Goal: Task Accomplishment & Management: Manage account settings

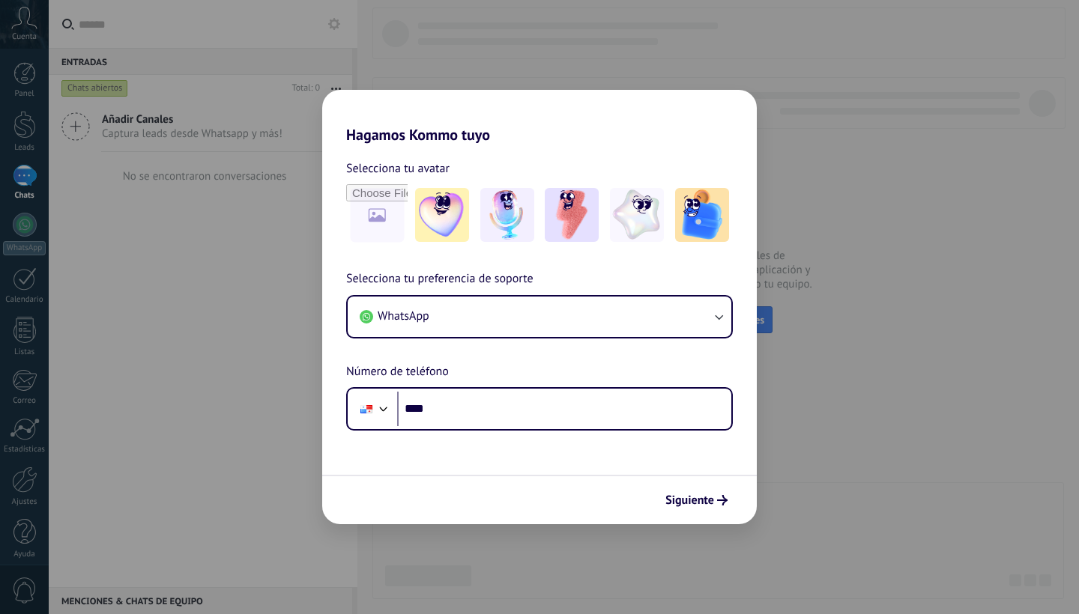
click at [491, 411] on input "****" at bounding box center [564, 409] width 334 height 34
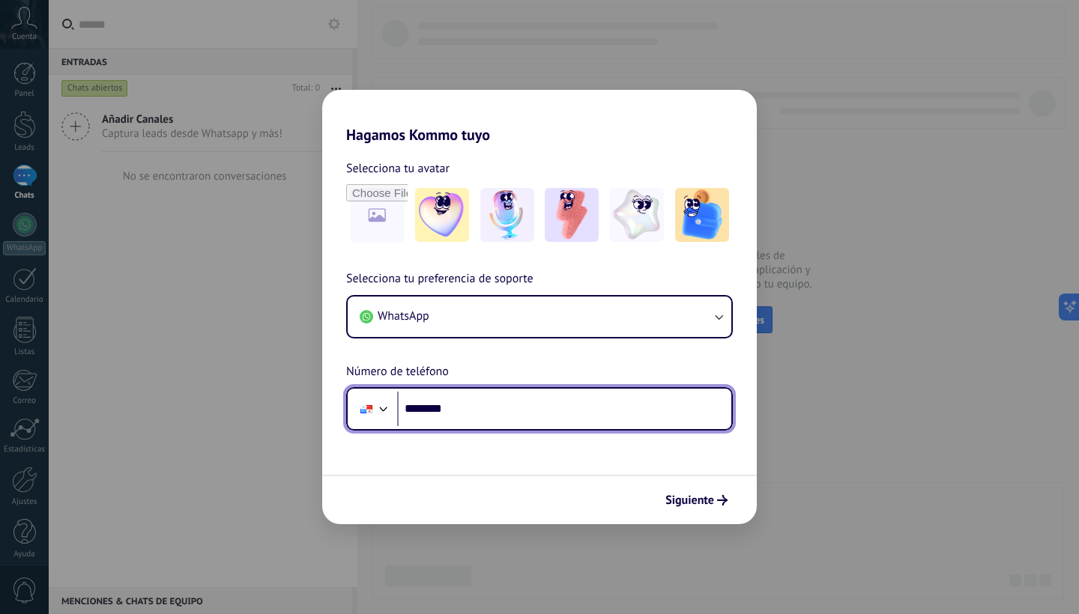
type input "**********"
type input "**"
type input "**********"
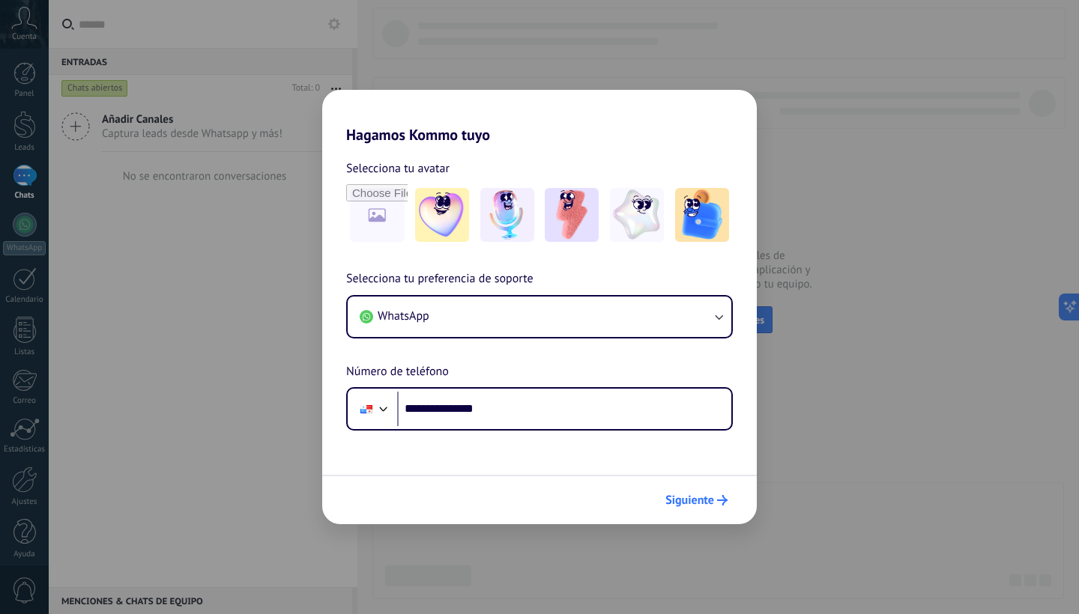
click at [691, 492] on button "Siguiente" at bounding box center [697, 500] width 76 height 25
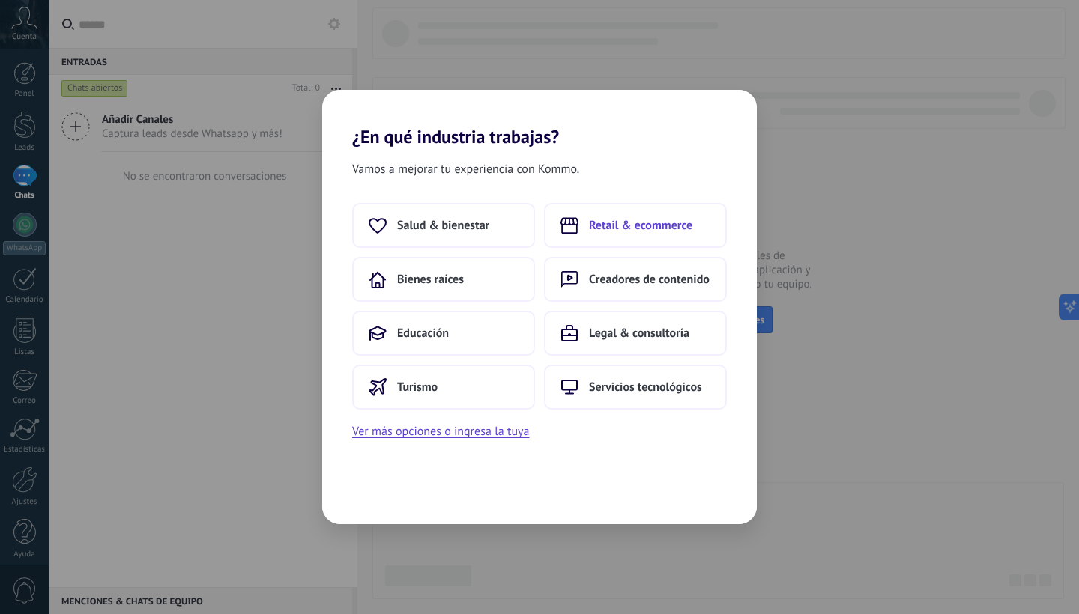
click at [663, 224] on span "Retail & ecommerce" at bounding box center [640, 225] width 103 height 15
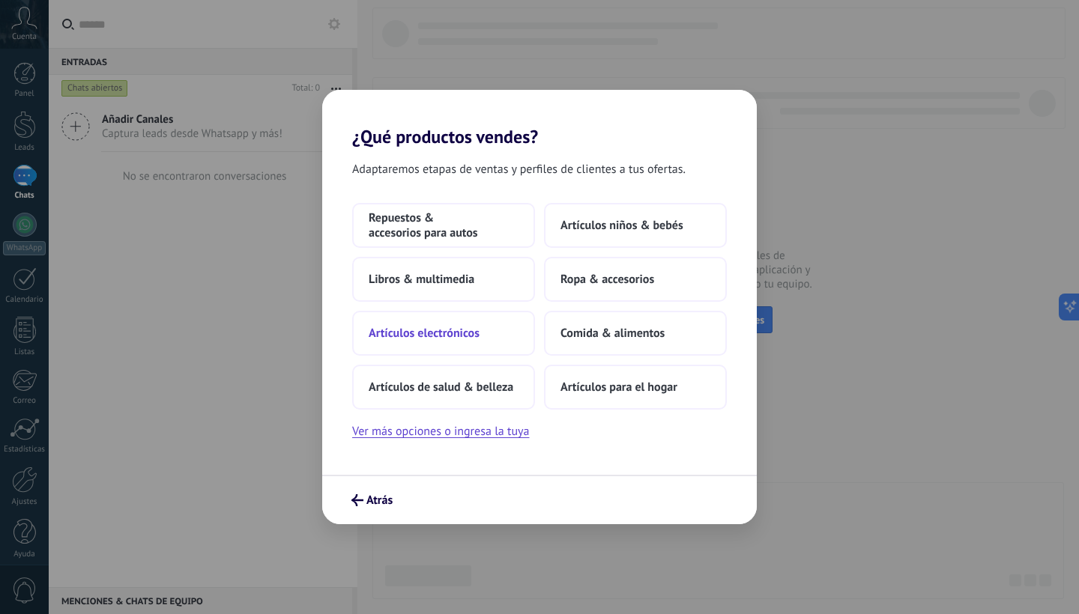
click at [434, 335] on span "Artículos electrónicos" at bounding box center [424, 333] width 111 height 15
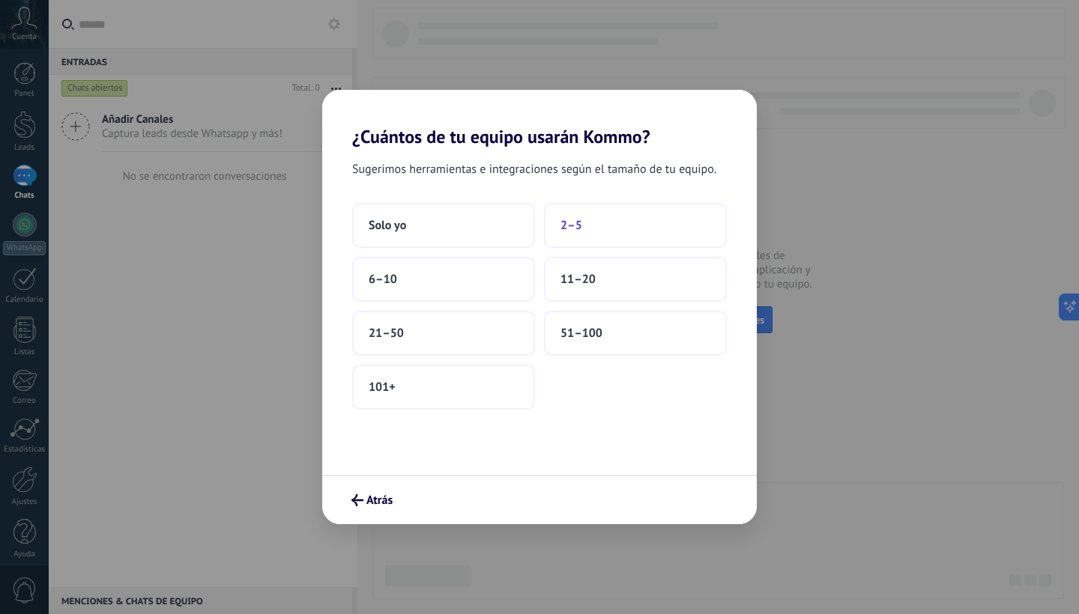
click at [577, 226] on span "2–5" at bounding box center [571, 225] width 22 height 15
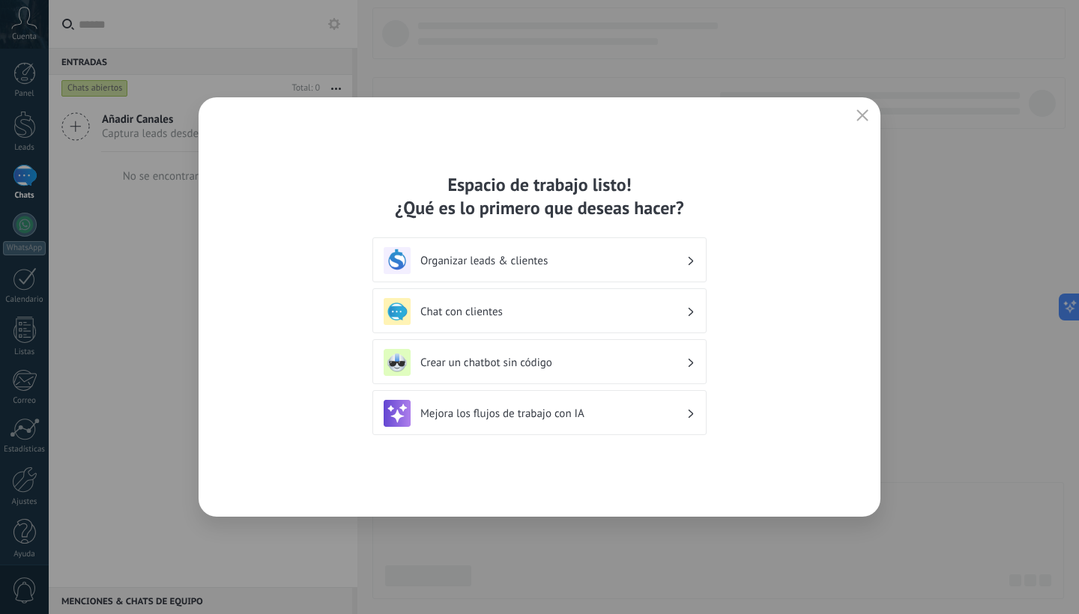
click at [549, 427] on div "Mejora los flujos de trabajo con IA" at bounding box center [539, 412] width 334 height 45
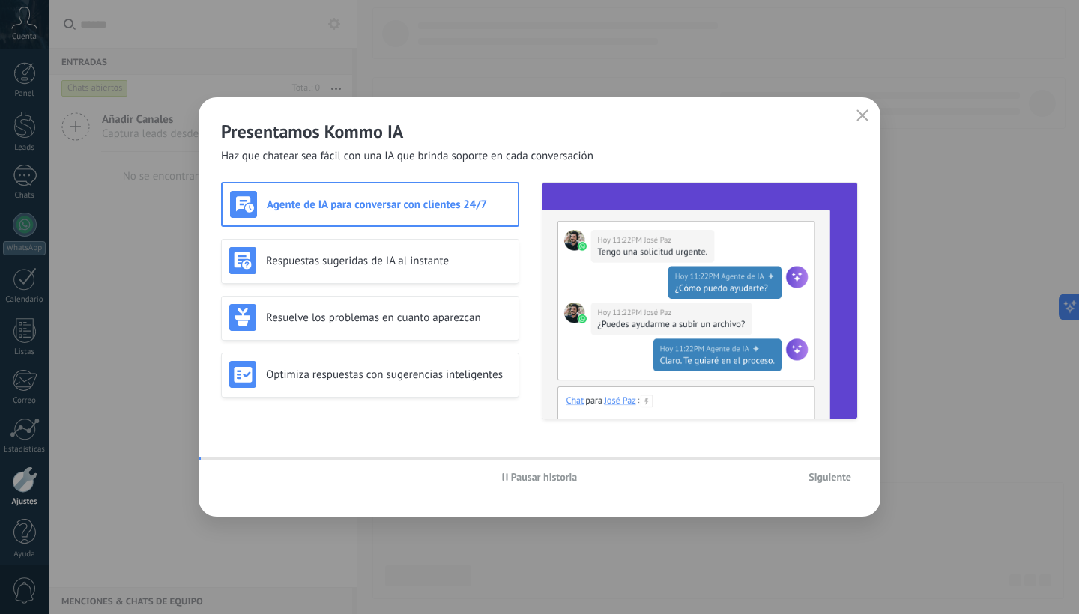
scroll to position [9, 0]
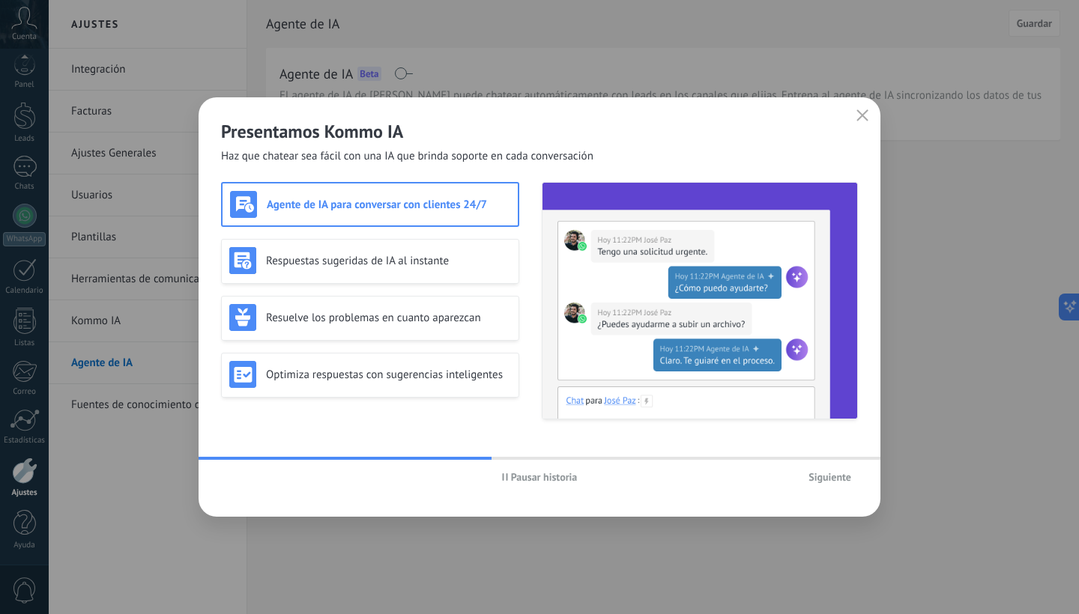
click at [832, 481] on span "Siguiente" at bounding box center [829, 477] width 43 height 10
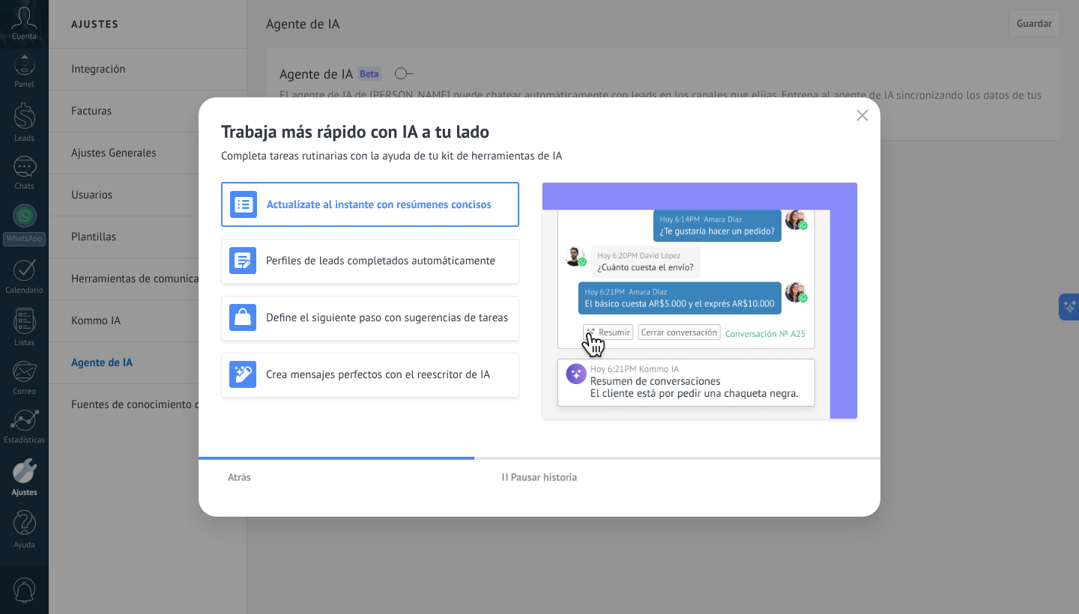
click at [237, 476] on span "Atrás" at bounding box center [239, 477] width 23 height 10
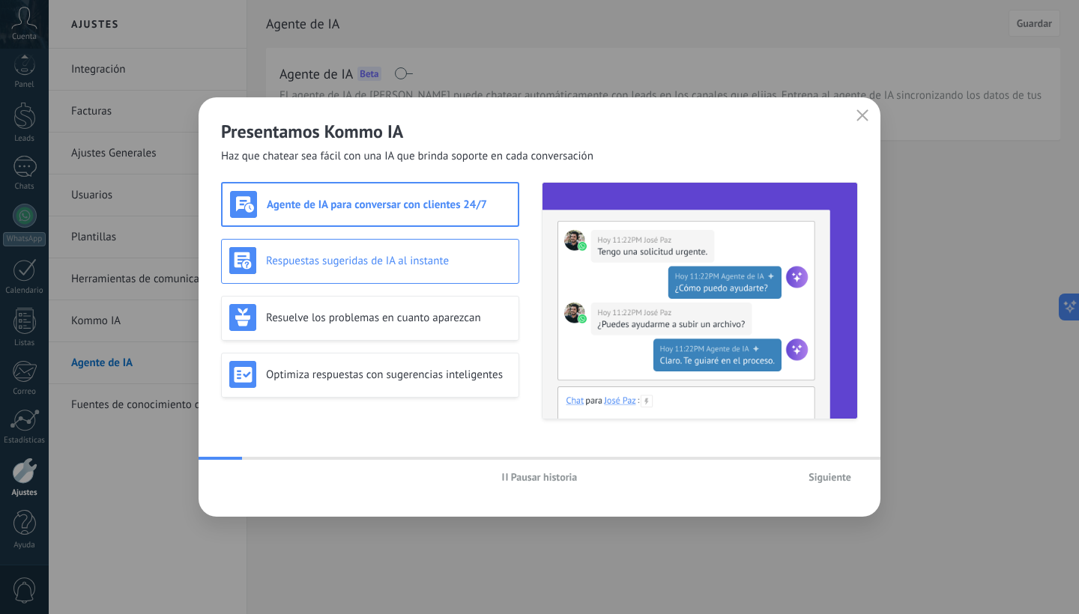
click at [368, 264] on h3 "Respuestas sugeridas de IA al instante" at bounding box center [388, 261] width 245 height 14
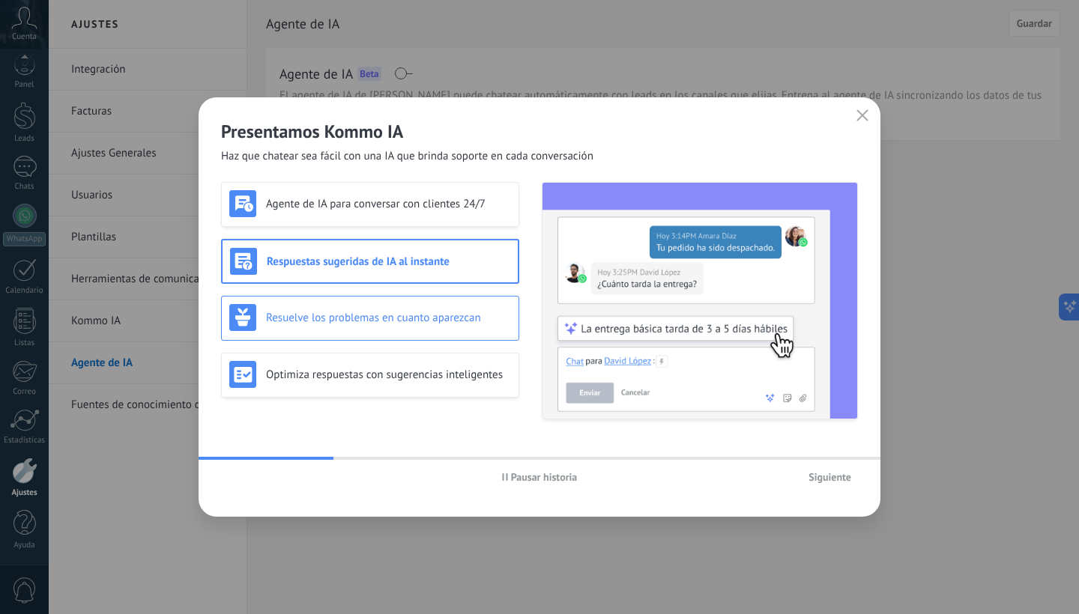
click at [363, 325] on div "Resuelve los problemas en cuanto aparezcan" at bounding box center [370, 317] width 282 height 27
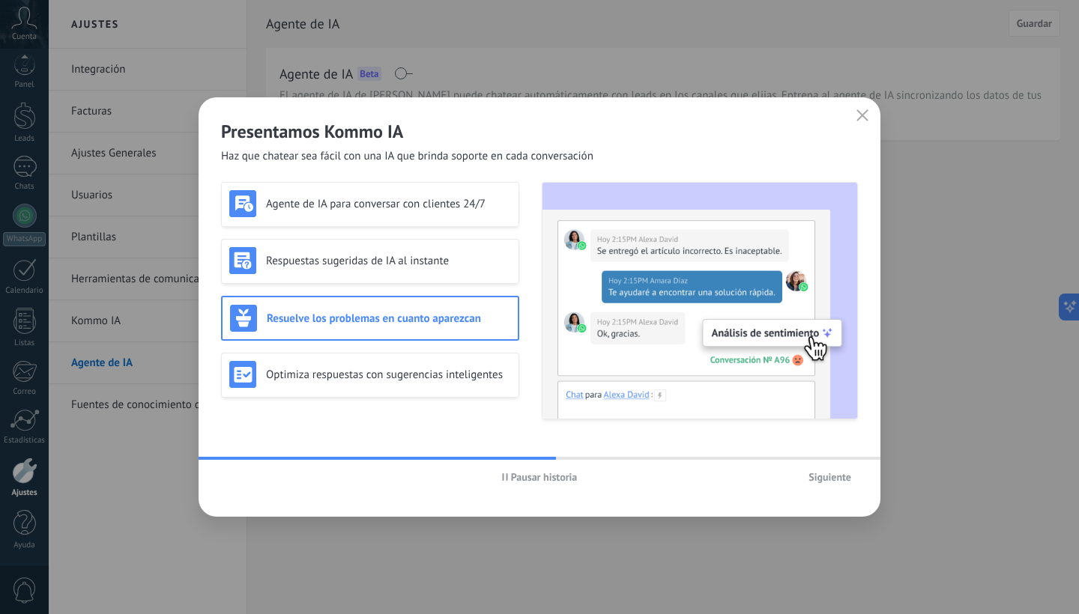
click at [363, 325] on h3 "Resuelve los problemas en cuanto aparezcan" at bounding box center [388, 319] width 243 height 14
click at [363, 352] on div "Agente de IA para conversar con clientes 24/7 Respuestas sugeridas de IA al ins…" at bounding box center [370, 300] width 298 height 237
click at [361, 377] on h3 "Optimiza respuestas con sugerencias inteligentes" at bounding box center [388, 375] width 245 height 14
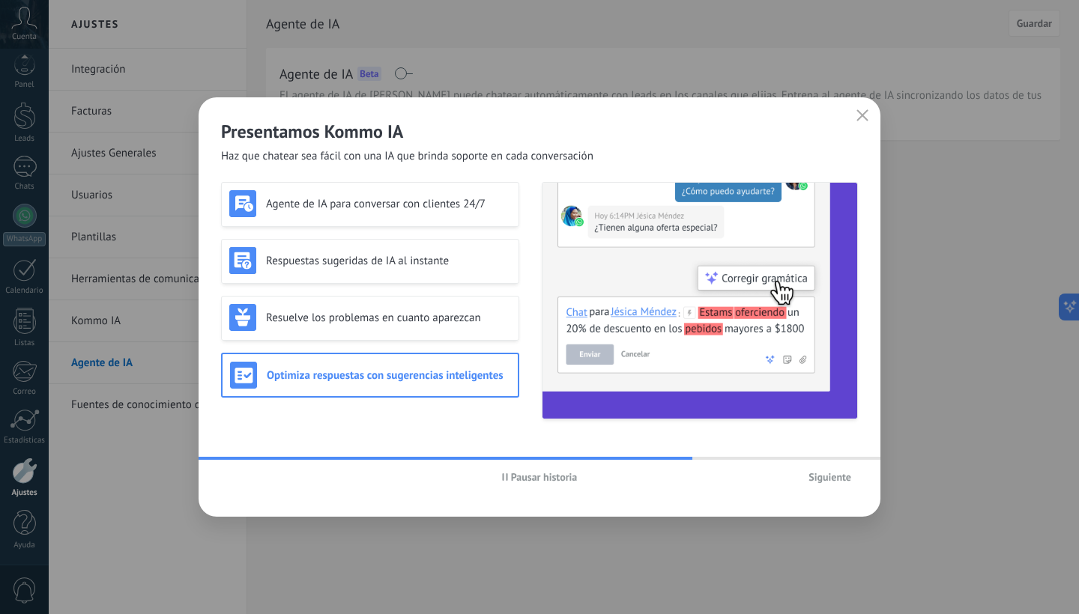
click at [823, 470] on button "Siguiente" at bounding box center [830, 477] width 56 height 22
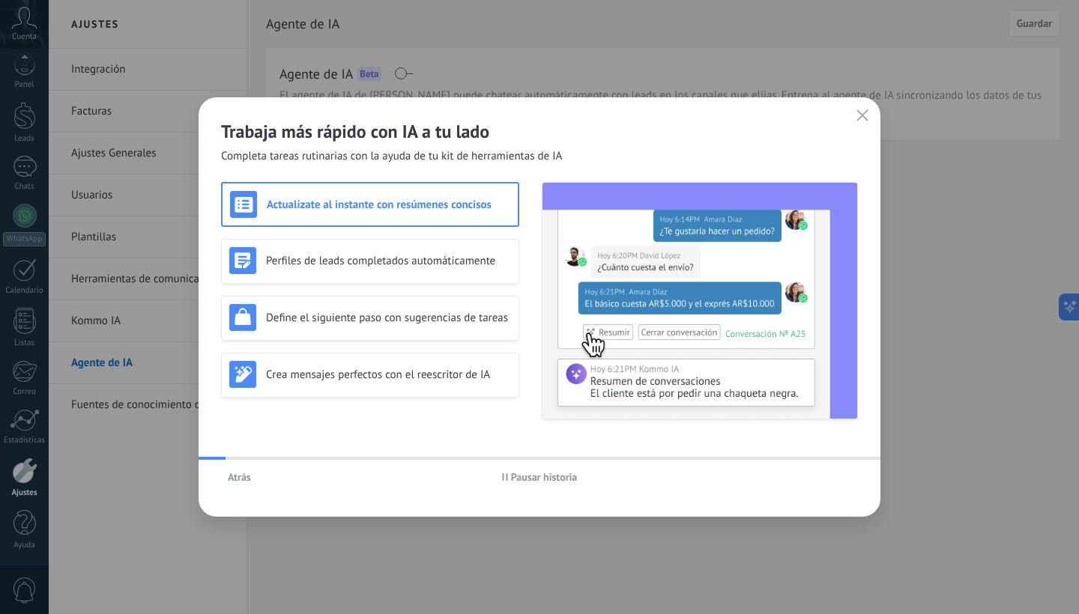
click at [408, 214] on div "Actualízate al instante con resúmenes concisos" at bounding box center [370, 204] width 280 height 27
click at [397, 240] on div "Perfiles de leads completados automáticamente" at bounding box center [370, 261] width 298 height 45
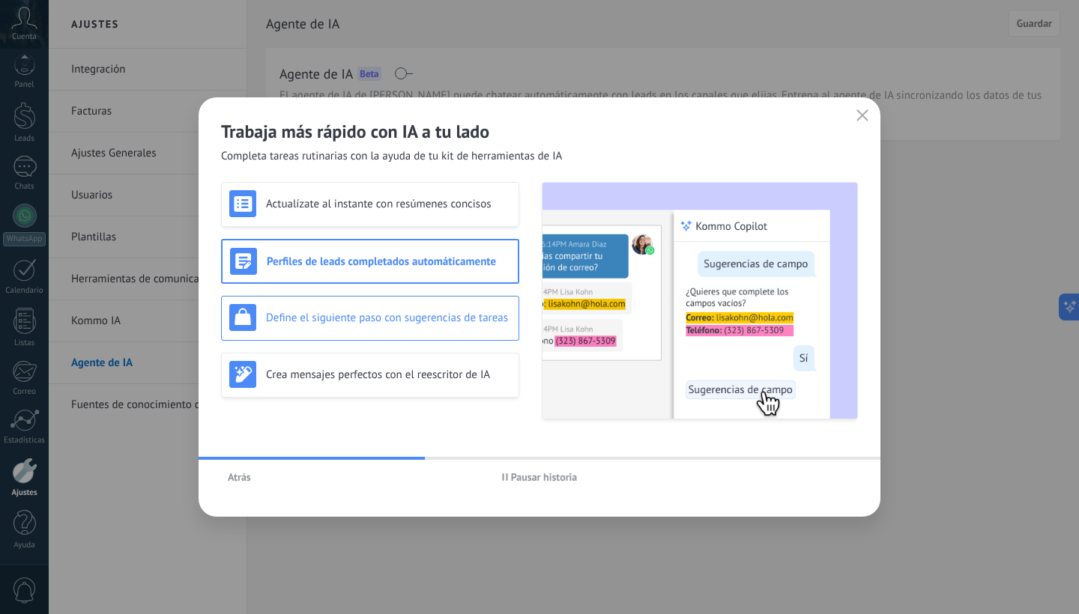
click at [376, 311] on h3 "Define el siguiente paso con sugerencias de tareas" at bounding box center [388, 318] width 245 height 14
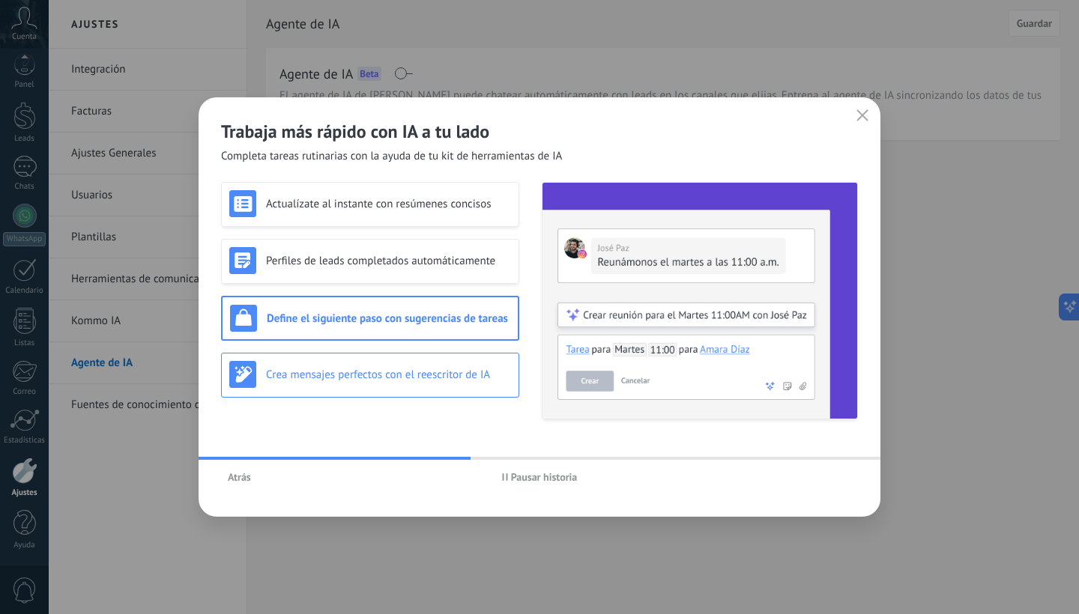
click at [366, 366] on div "Crea mensajes perfectos con el reescritor de IA" at bounding box center [370, 374] width 282 height 27
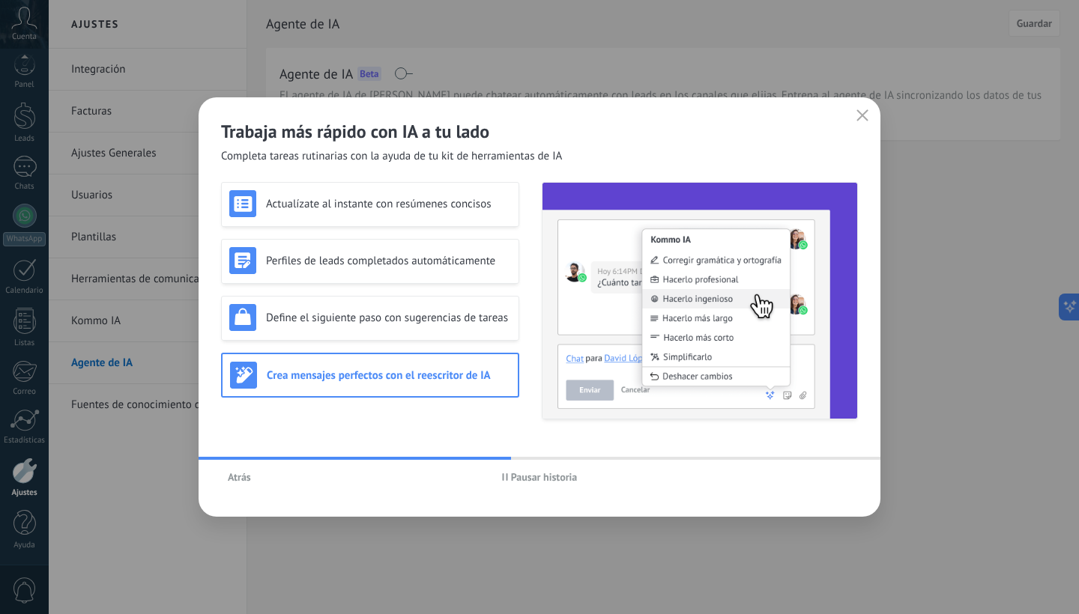
click at [863, 119] on icon "button" at bounding box center [862, 115] width 12 height 12
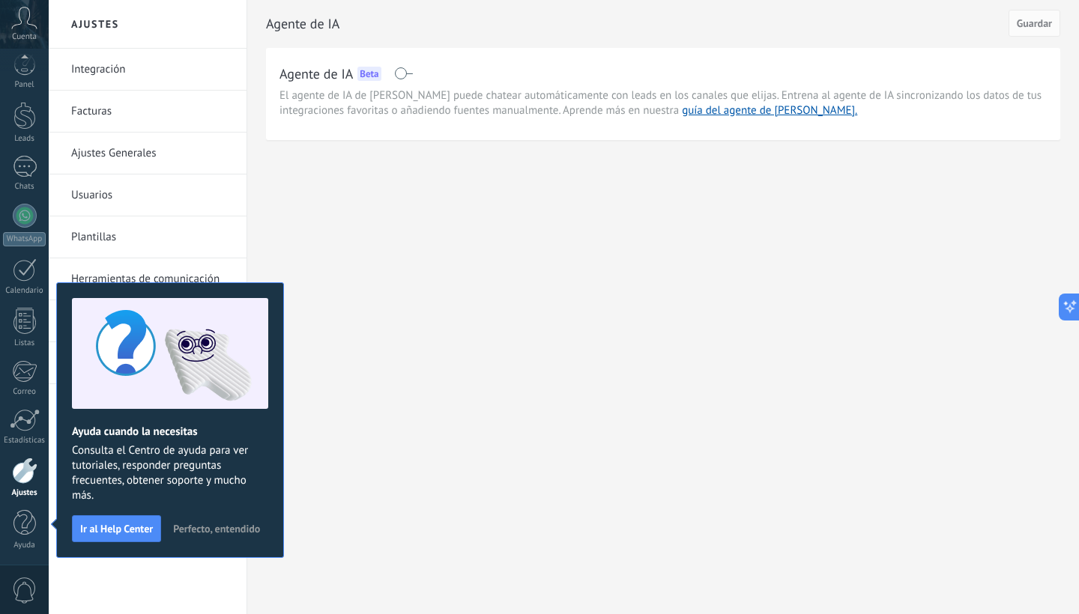
click at [142, 76] on link "Integración" at bounding box center [151, 70] width 160 height 42
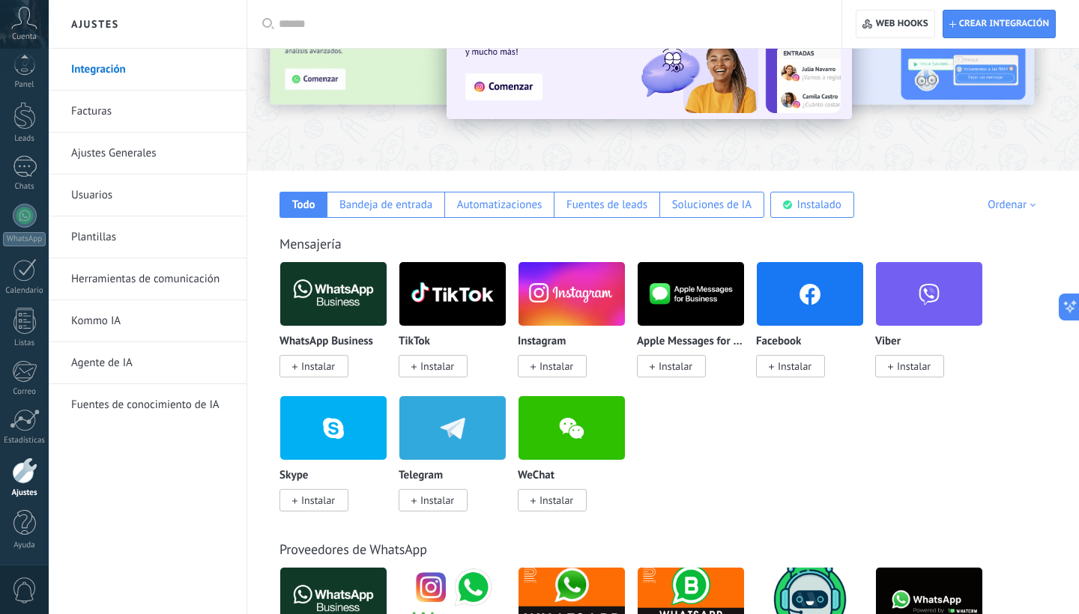
scroll to position [124, 0]
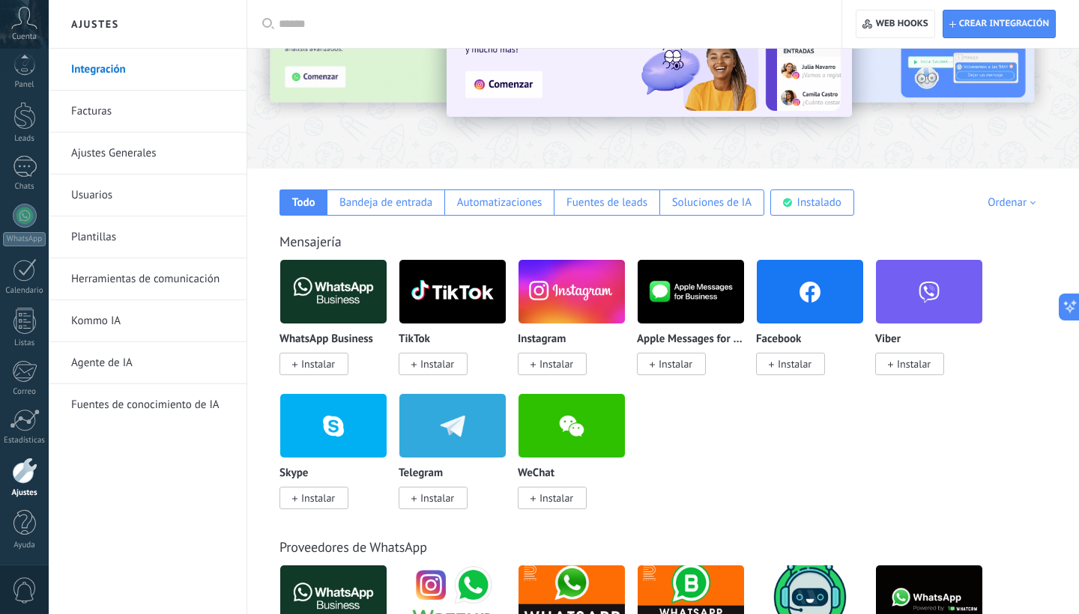
click at [299, 369] on span "Instalar" at bounding box center [313, 364] width 69 height 22
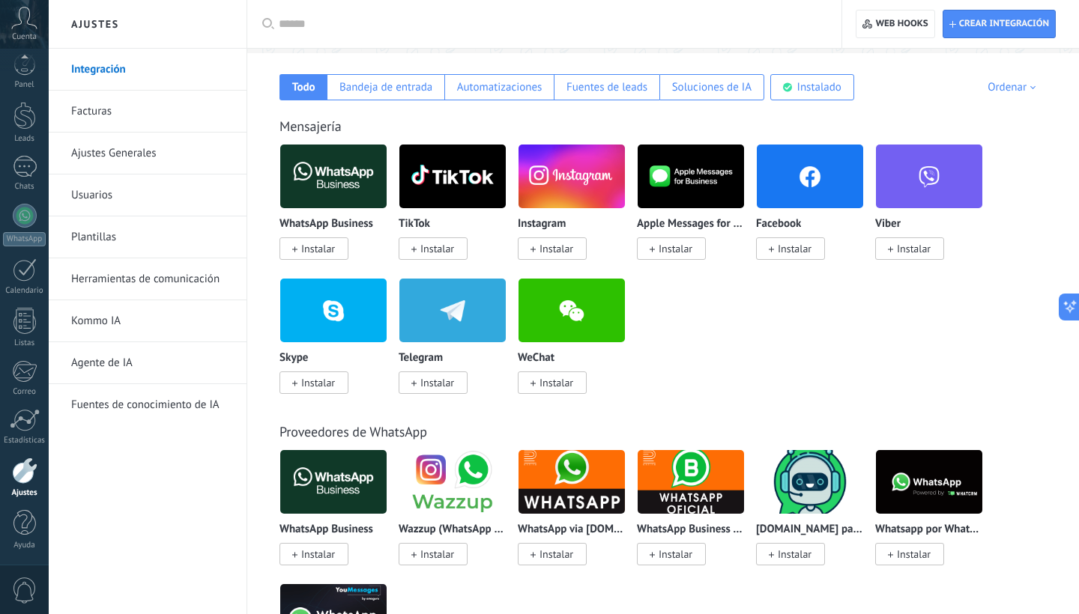
scroll to position [240, 0]
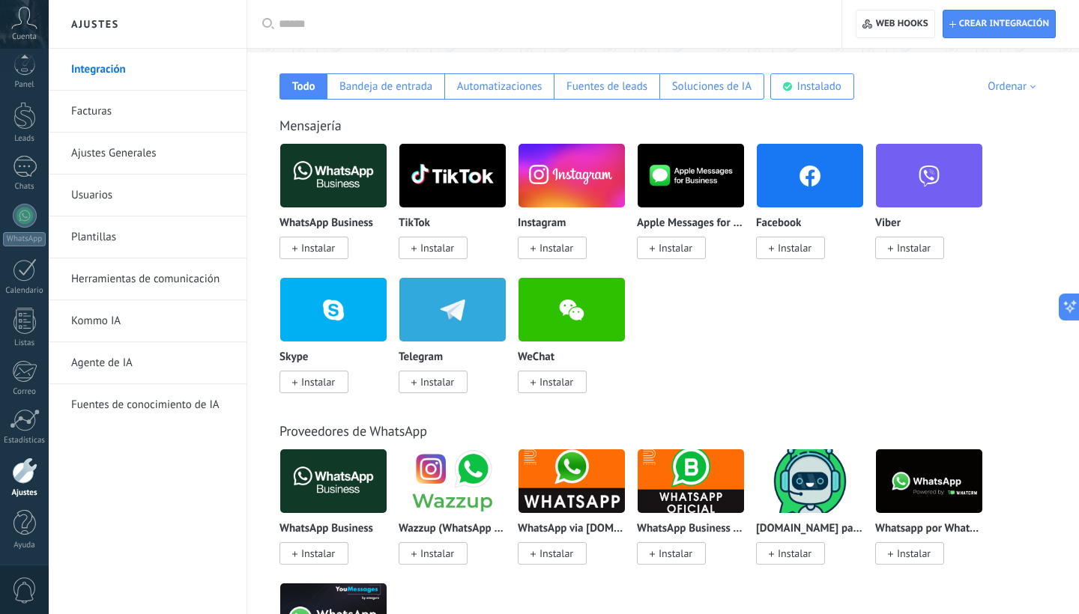
click at [311, 252] on span "Instalar" at bounding box center [318, 247] width 34 height 13
click at [536, 245] on span "Instalar" at bounding box center [552, 248] width 69 height 22
click at [570, 185] on img at bounding box center [571, 175] width 106 height 73
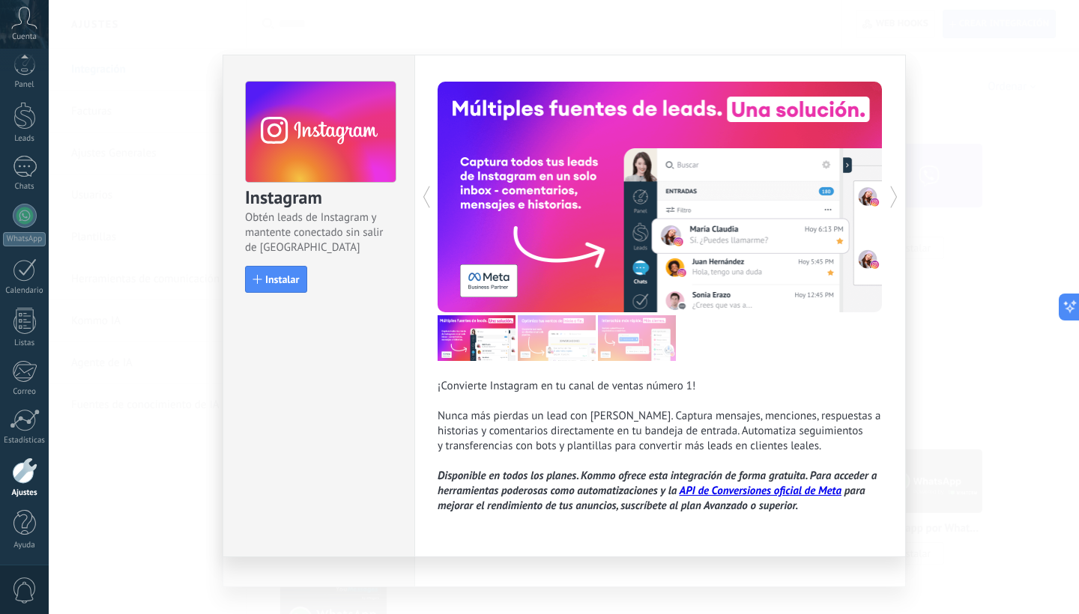
click at [290, 293] on div "Instagram Obtén leads de Instagram y mantente conectado sin salir de Kommo Inst…" at bounding box center [318, 179] width 191 height 249
click at [287, 282] on span "Instalar" at bounding box center [282, 279] width 34 height 10
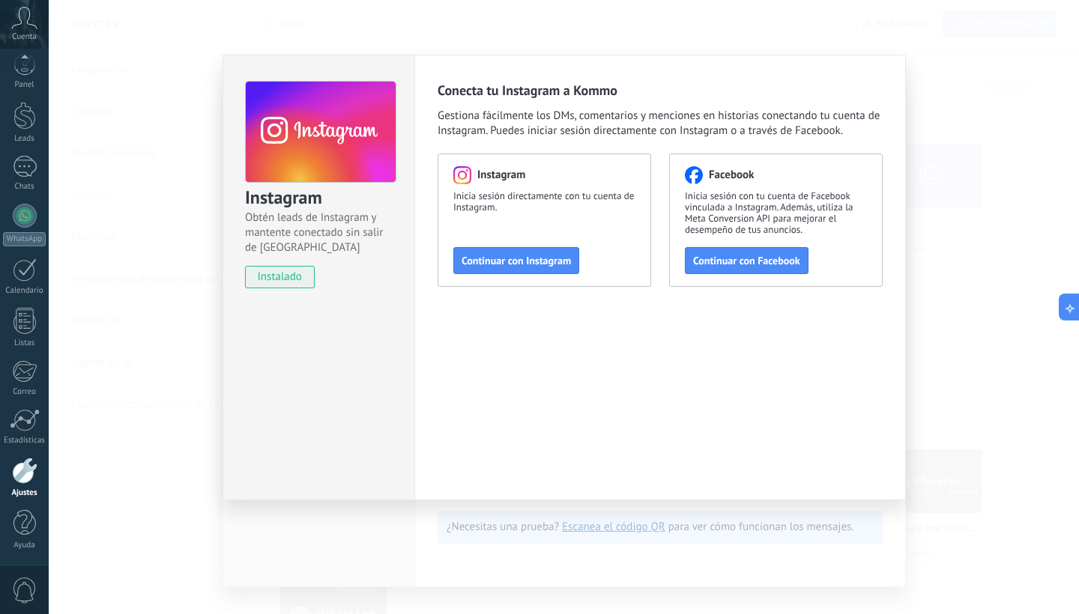
click at [935, 123] on div "Instagram Obtén leads de Instagram y mantente conectado sin salir de Kommo inst…" at bounding box center [564, 307] width 1030 height 614
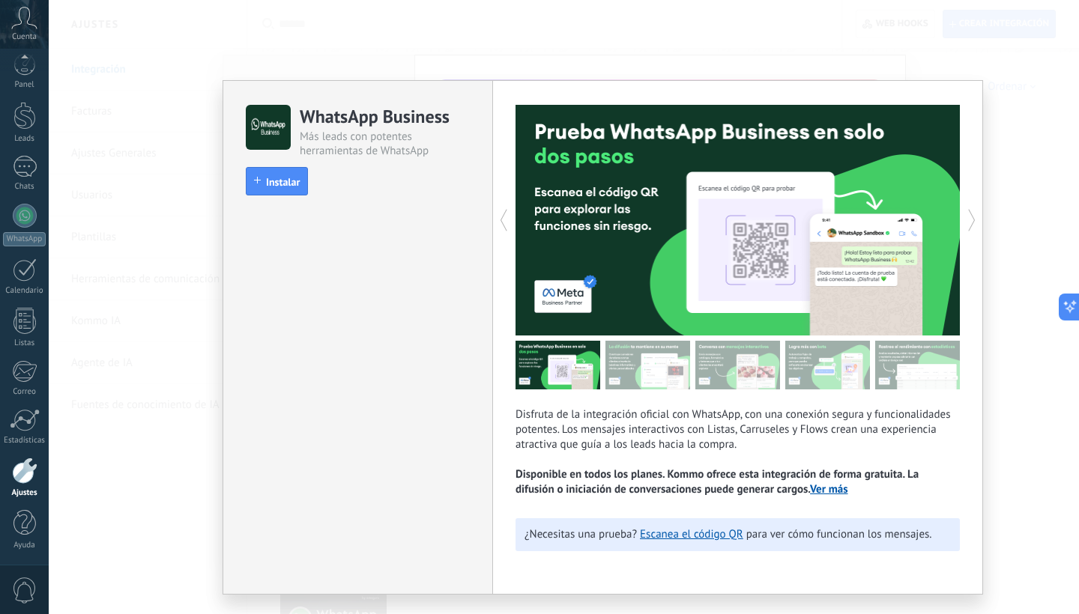
click at [1004, 138] on div "WhatsApp Business Más leads con potentes herramientas de WhatsApp install Insta…" at bounding box center [564, 307] width 1030 height 614
click at [336, 7] on div "WhatsApp Business Más leads con potentes herramientas de WhatsApp install Insta…" at bounding box center [564, 307] width 1030 height 614
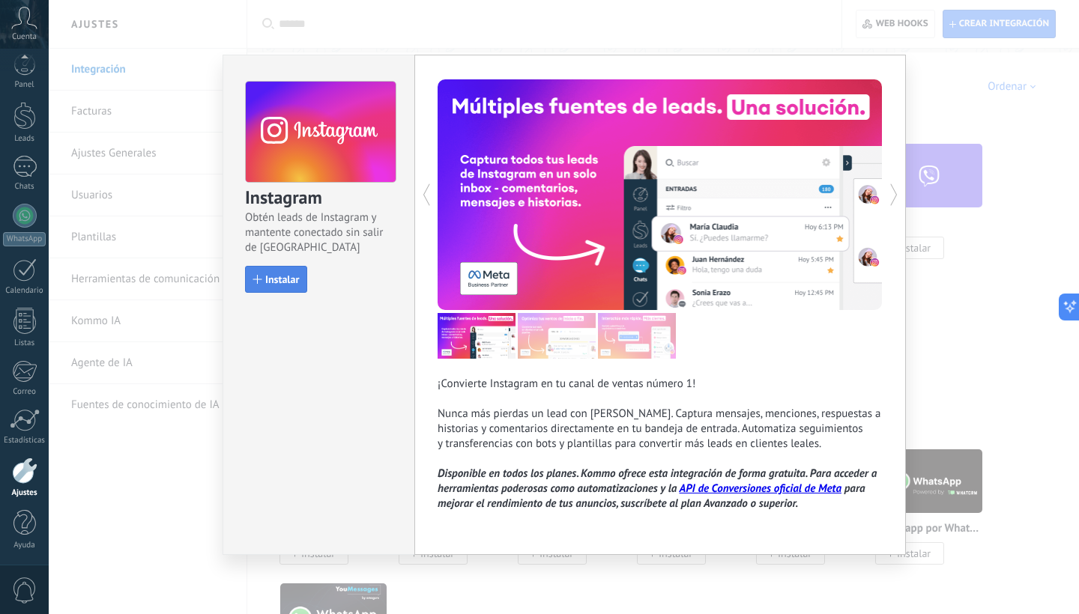
click at [291, 282] on span "Instalar" at bounding box center [282, 279] width 34 height 10
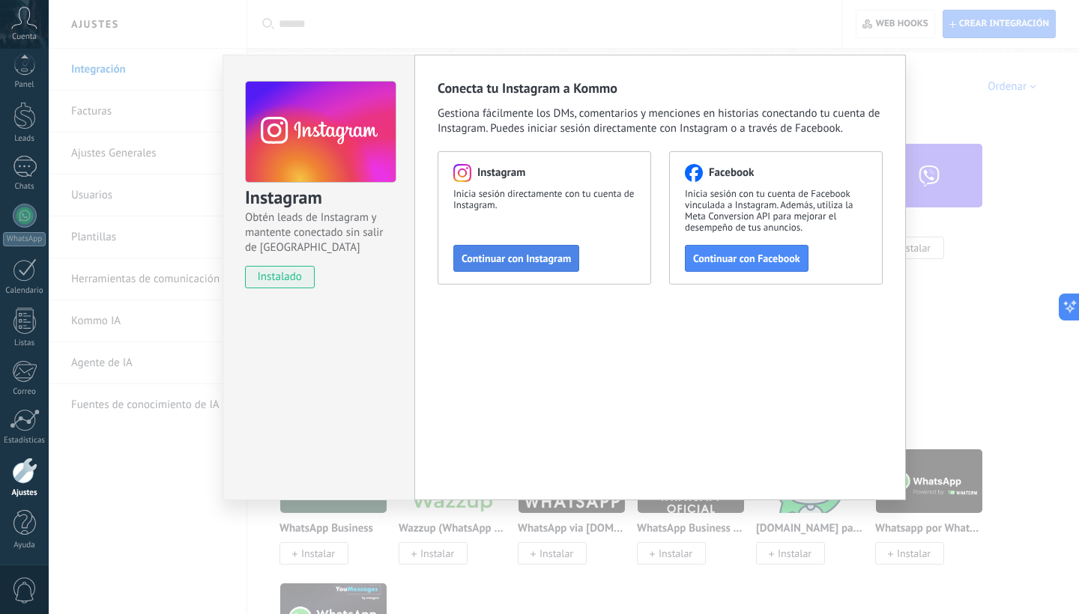
click at [515, 264] on span "Continuar con Instagram" at bounding box center [515, 258] width 109 height 10
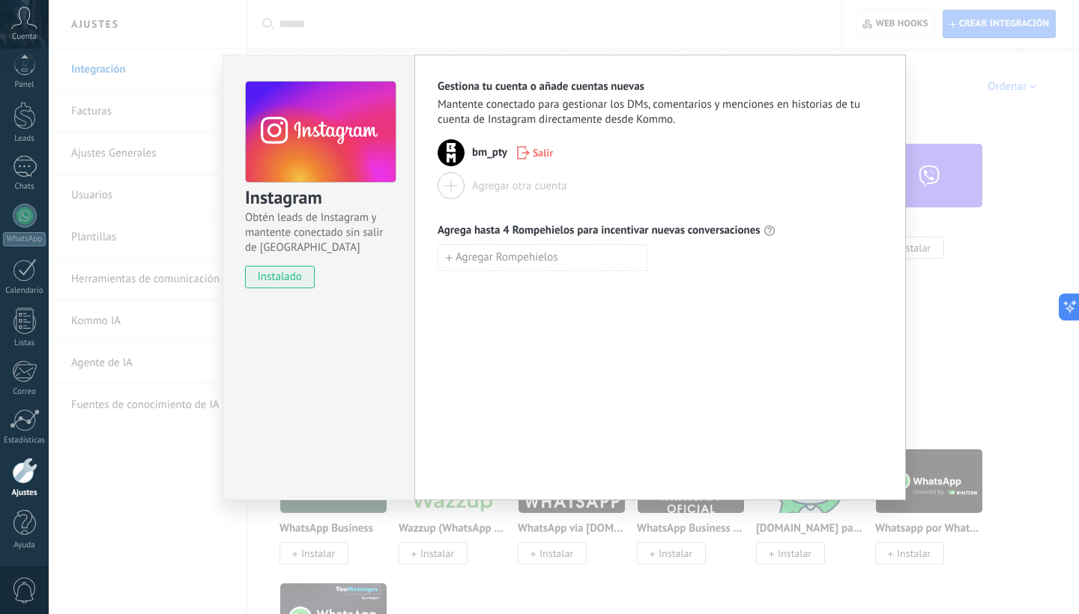
click at [452, 187] on div at bounding box center [451, 185] width 27 height 27
click at [450, 181] on div at bounding box center [451, 185] width 27 height 27
click at [497, 187] on div "Agregar otra cuenta" at bounding box center [519, 186] width 95 height 14
click at [317, 42] on div "Instagram Obtén leads de Instagram y mantente conectado sin salir de Kommo inst…" at bounding box center [564, 307] width 1030 height 614
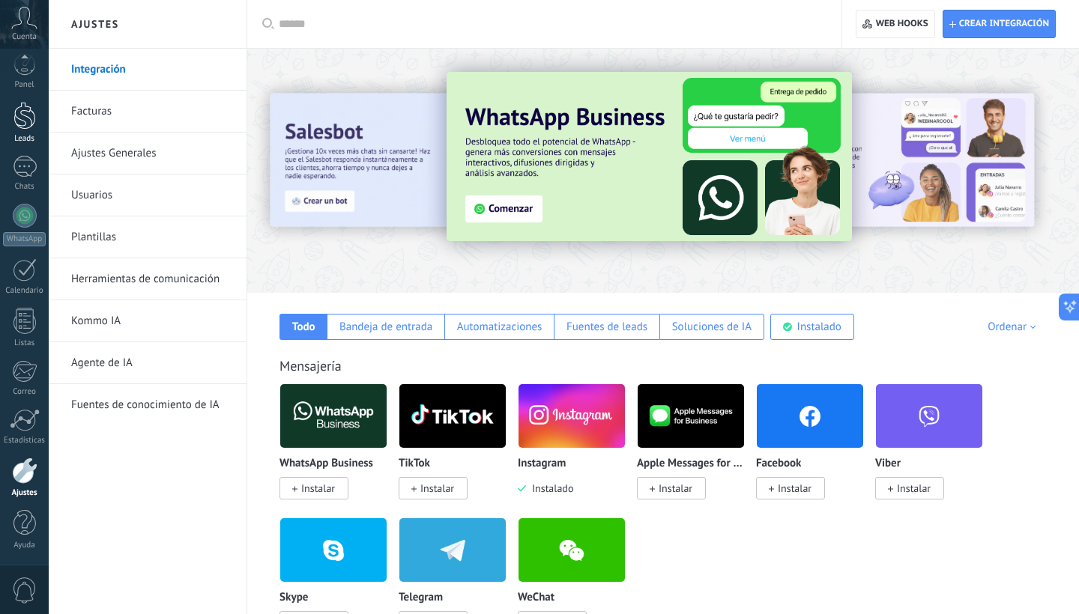
scroll to position [0, 0]
click at [895, 25] on span "Web hooks 0" at bounding box center [902, 24] width 52 height 12
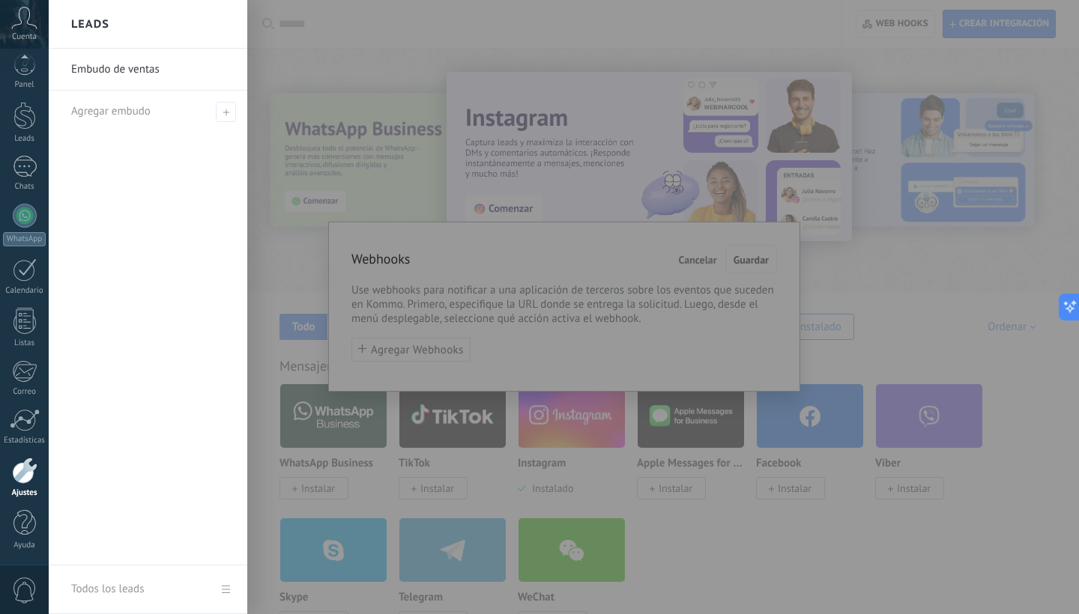
click at [413, 88] on div at bounding box center [588, 307] width 1079 height 614
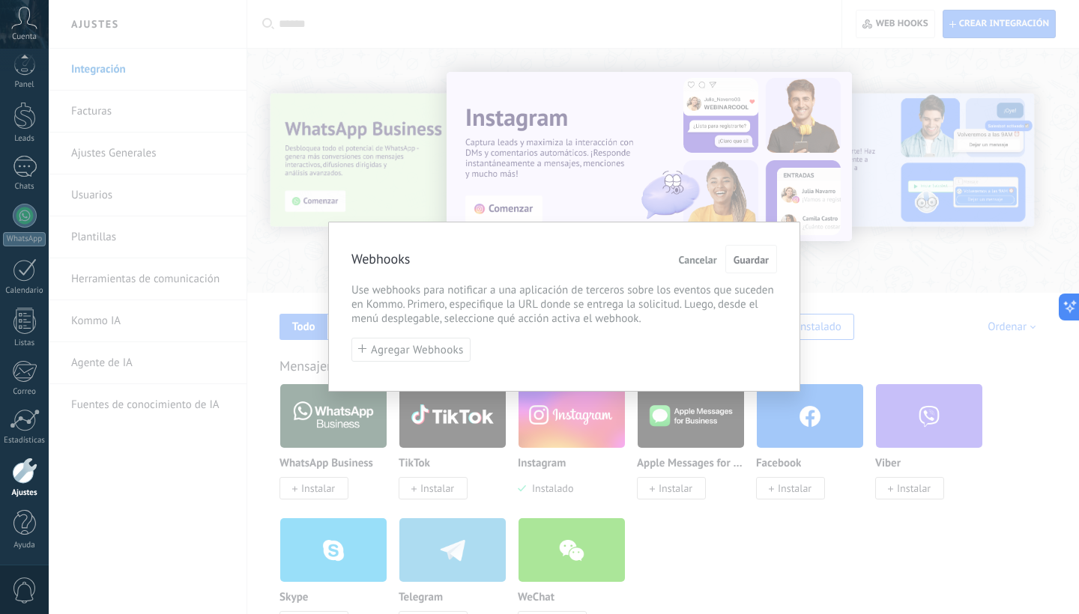
click at [697, 261] on span "Cancelar" at bounding box center [698, 260] width 38 height 10
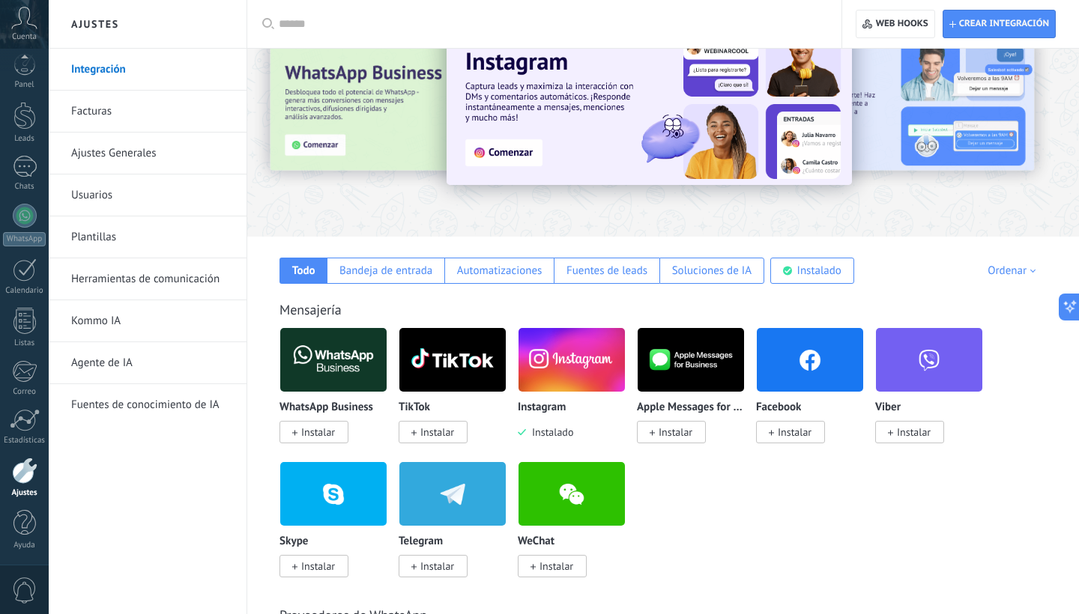
scroll to position [63, 0]
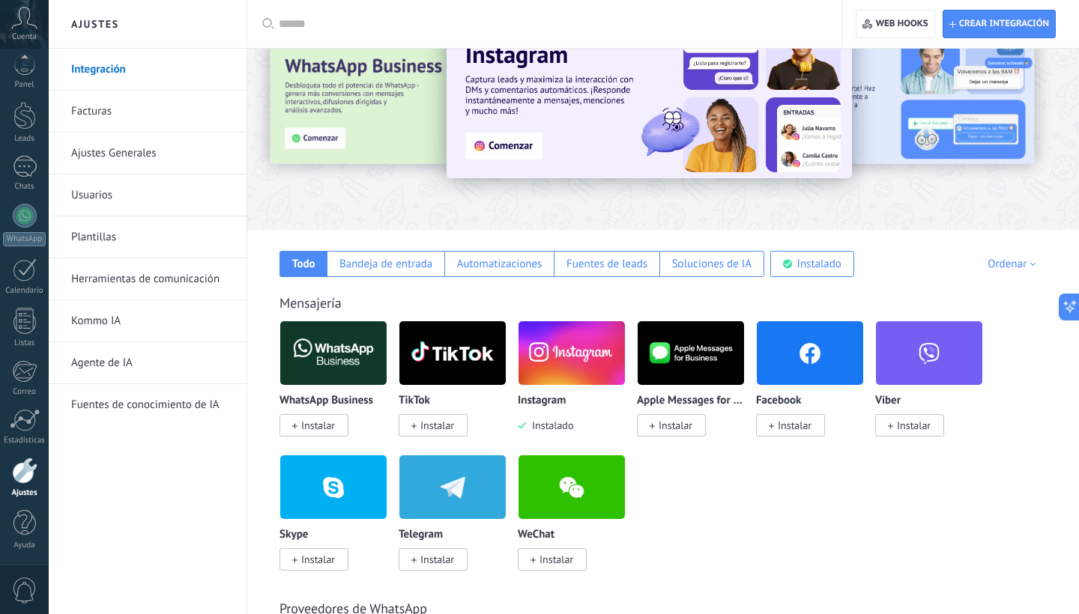
click at [320, 432] on span "Instalar" at bounding box center [318, 425] width 34 height 13
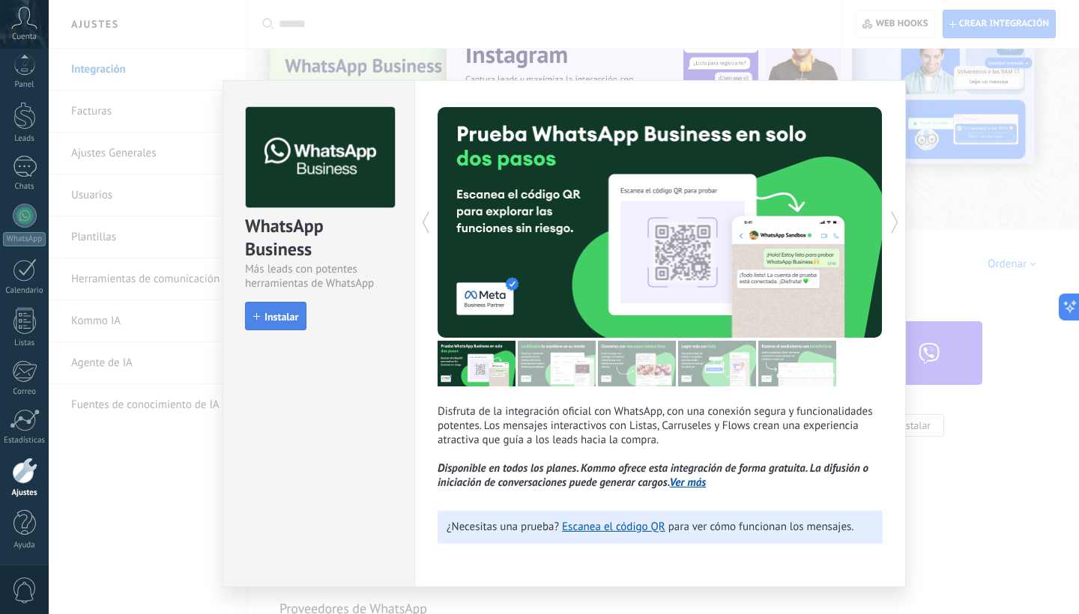
click at [276, 309] on button "Instalar" at bounding box center [275, 316] width 61 height 28
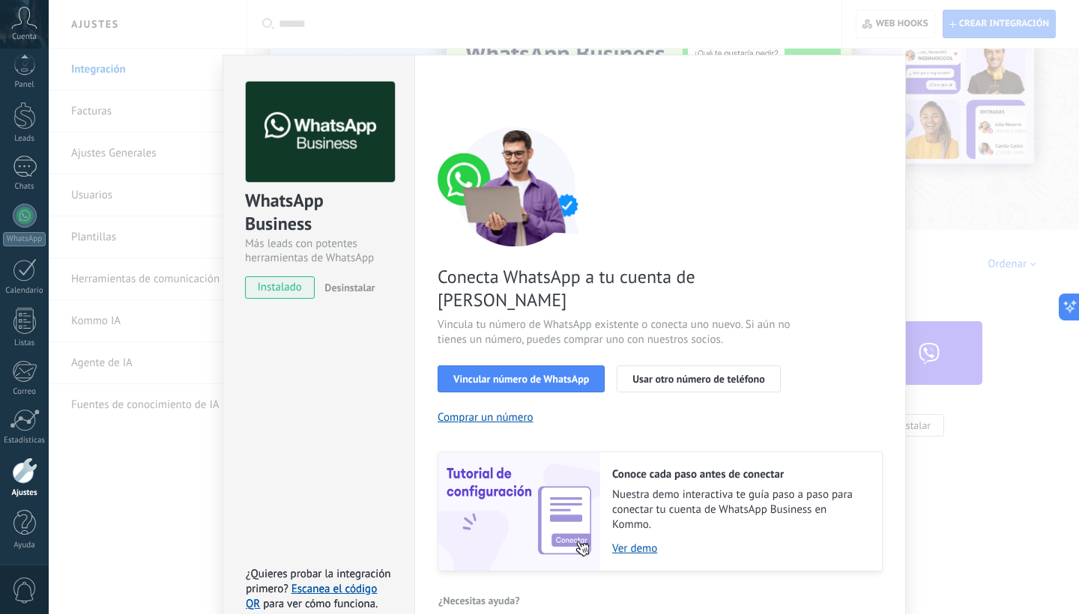
scroll to position [28, 0]
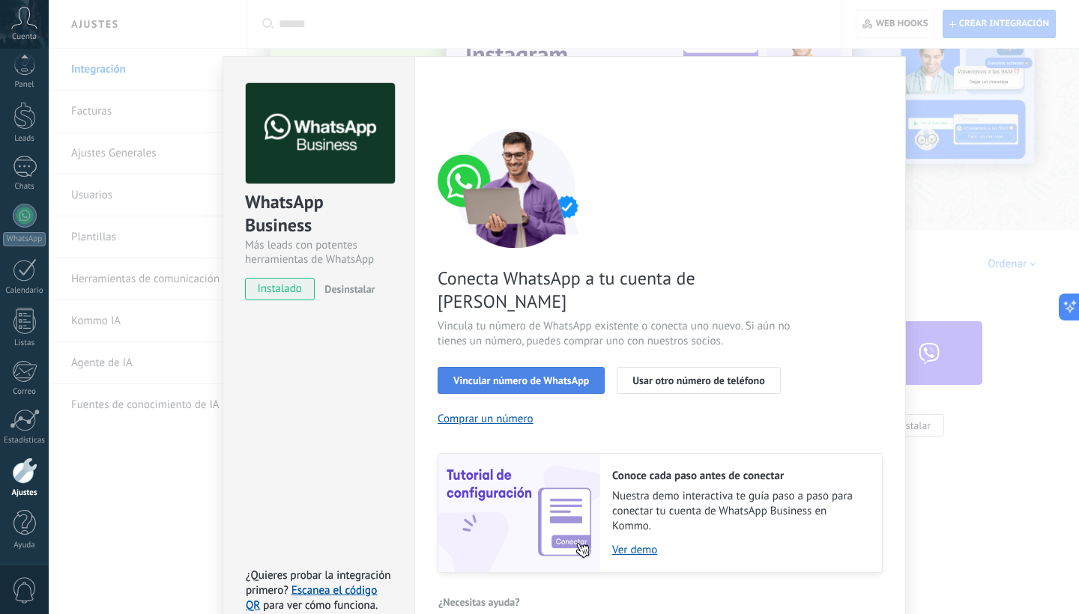
click at [556, 375] on span "Vincular número de WhatsApp" at bounding box center [521, 380] width 136 height 10
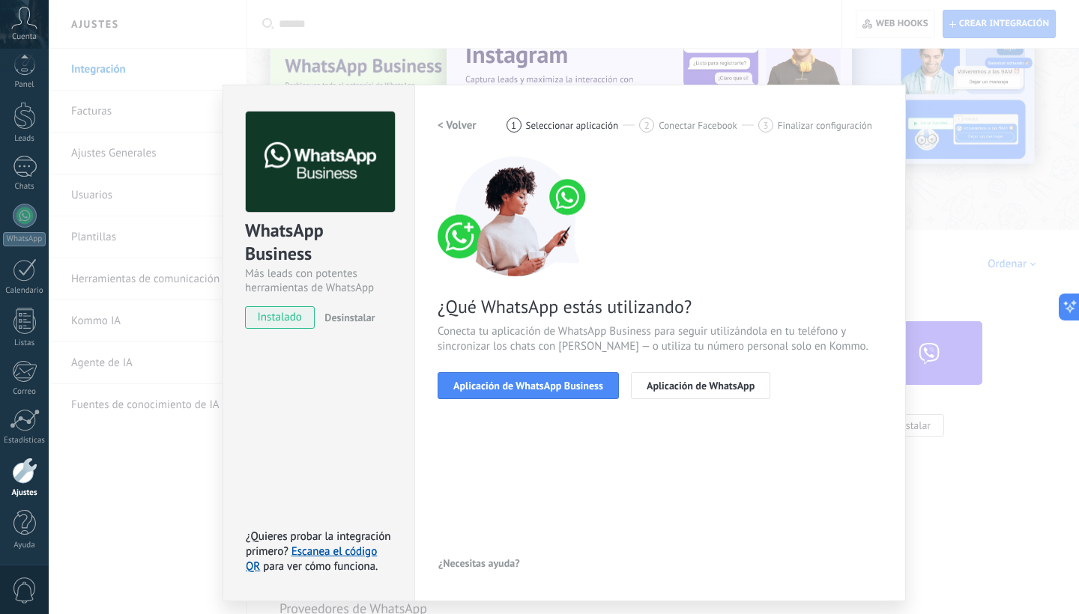
scroll to position [0, 0]
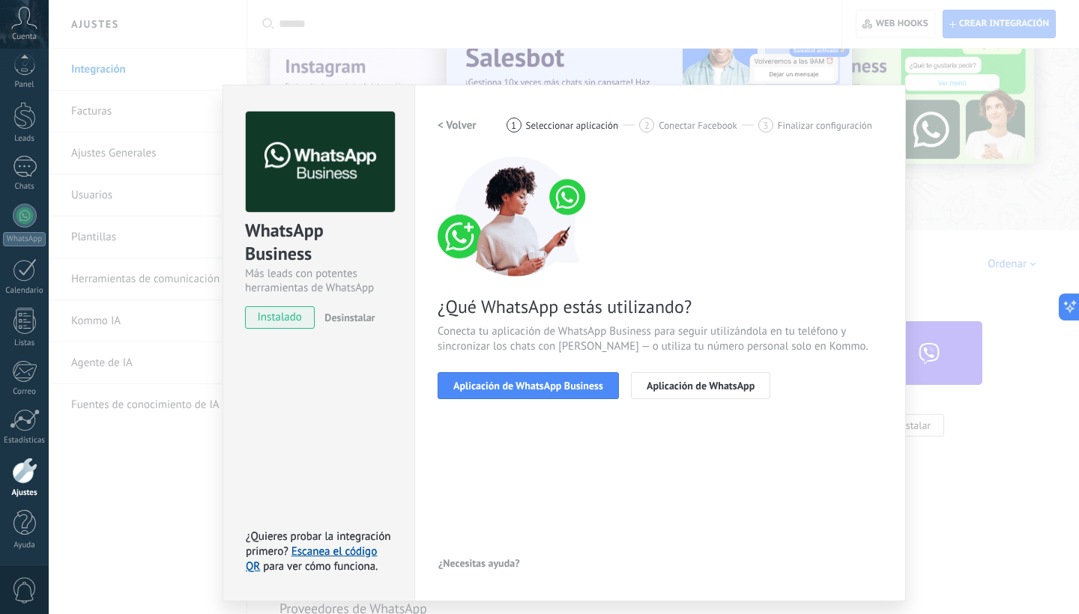
click at [288, 61] on div "WhatsApp Business Más leads con potentes herramientas de WhatsApp instalado Des…" at bounding box center [564, 307] width 1030 height 614
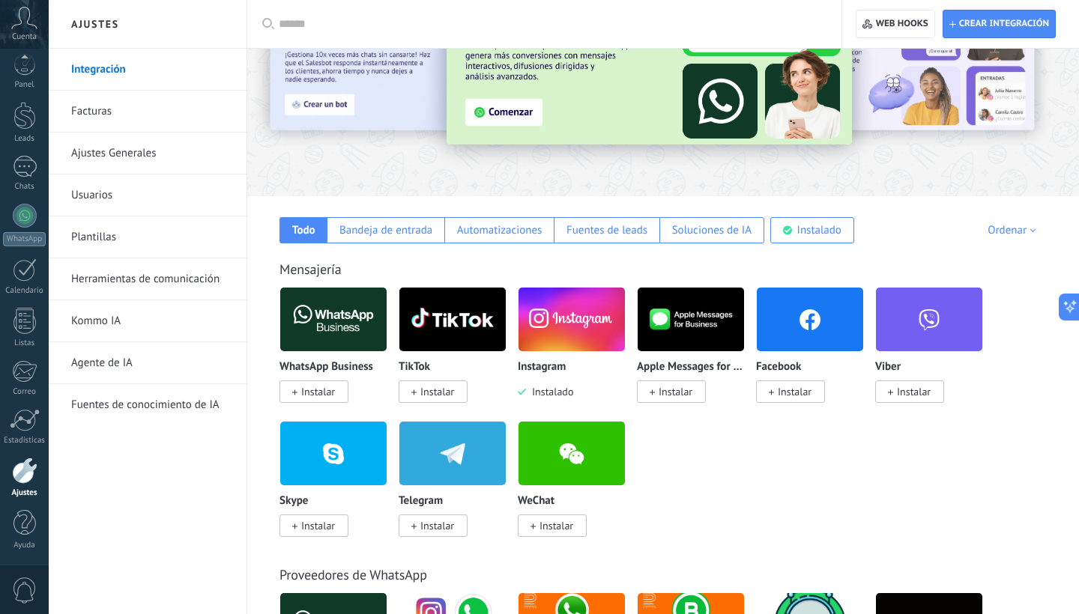
scroll to position [85, 0]
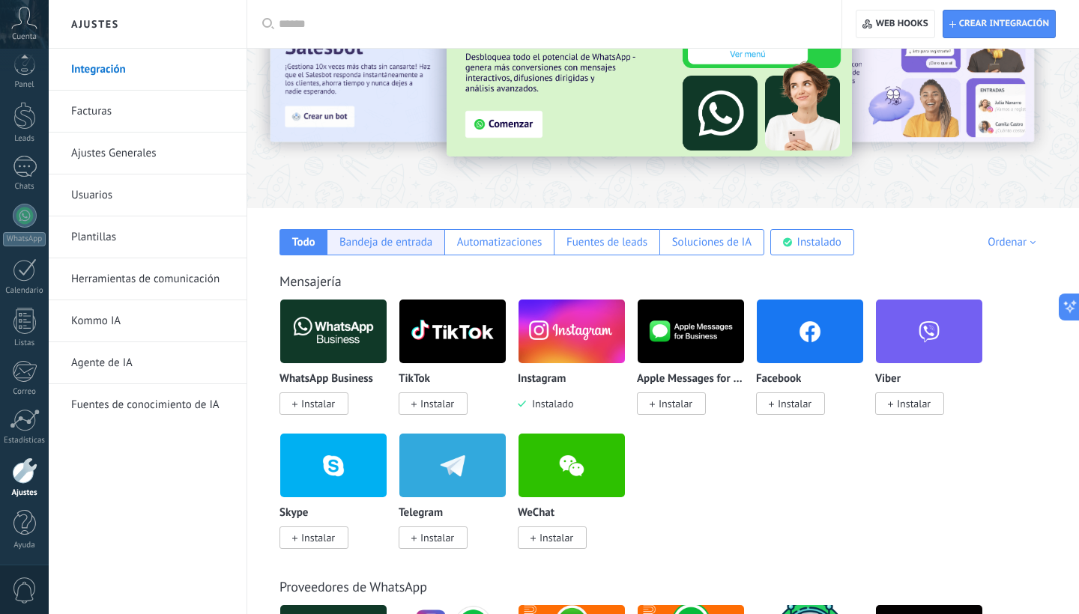
click at [382, 251] on div "Bandeja de entrada" at bounding box center [386, 242] width 118 height 26
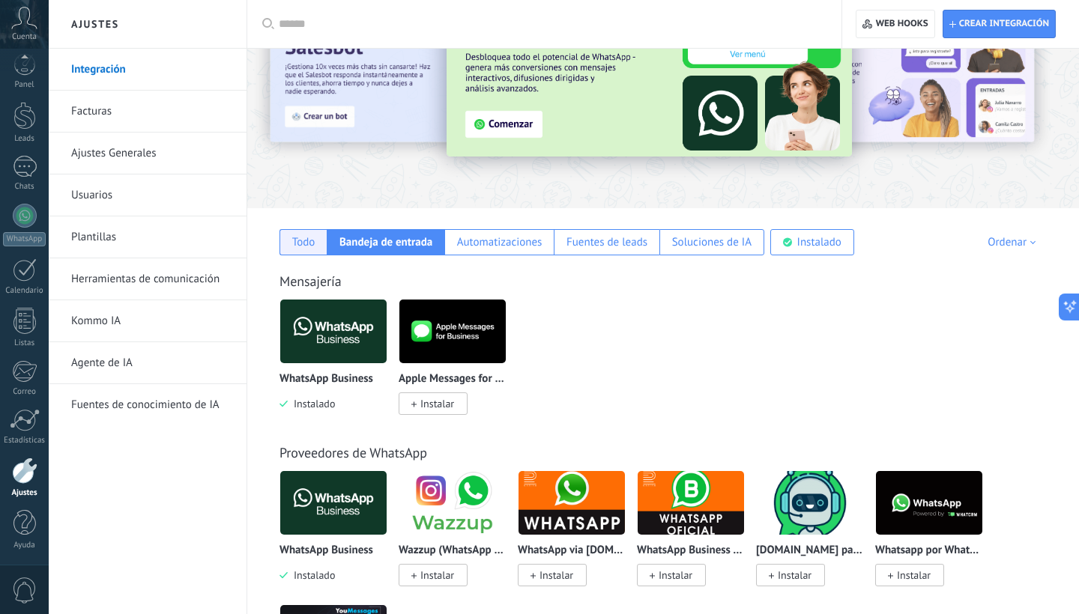
click at [306, 247] on div "Todo" at bounding box center [303, 242] width 23 height 14
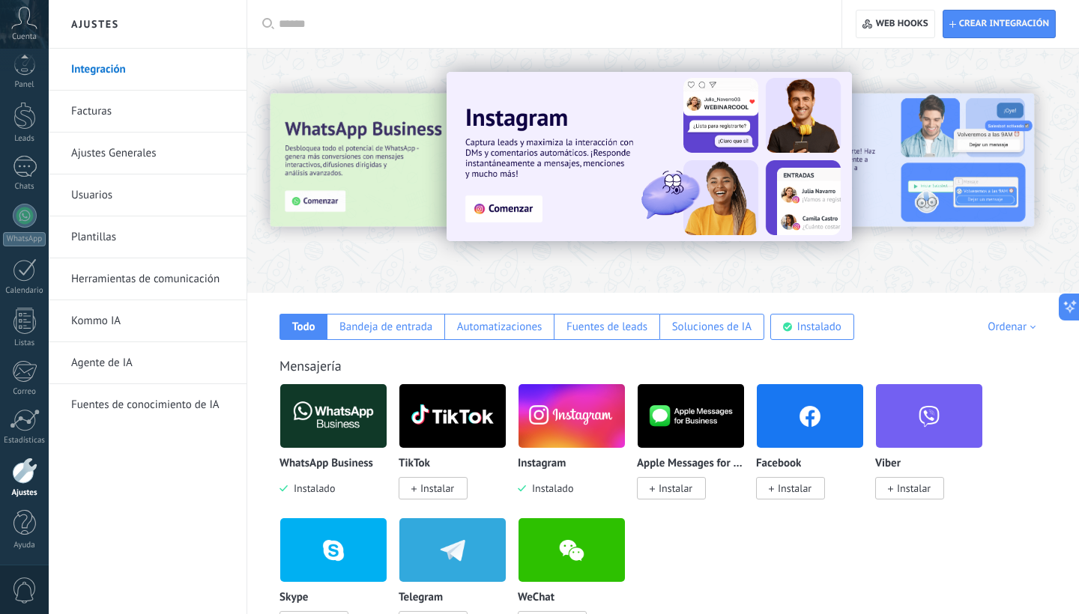
scroll to position [0, 0]
click at [102, 116] on link "Facturas" at bounding box center [151, 112] width 160 height 42
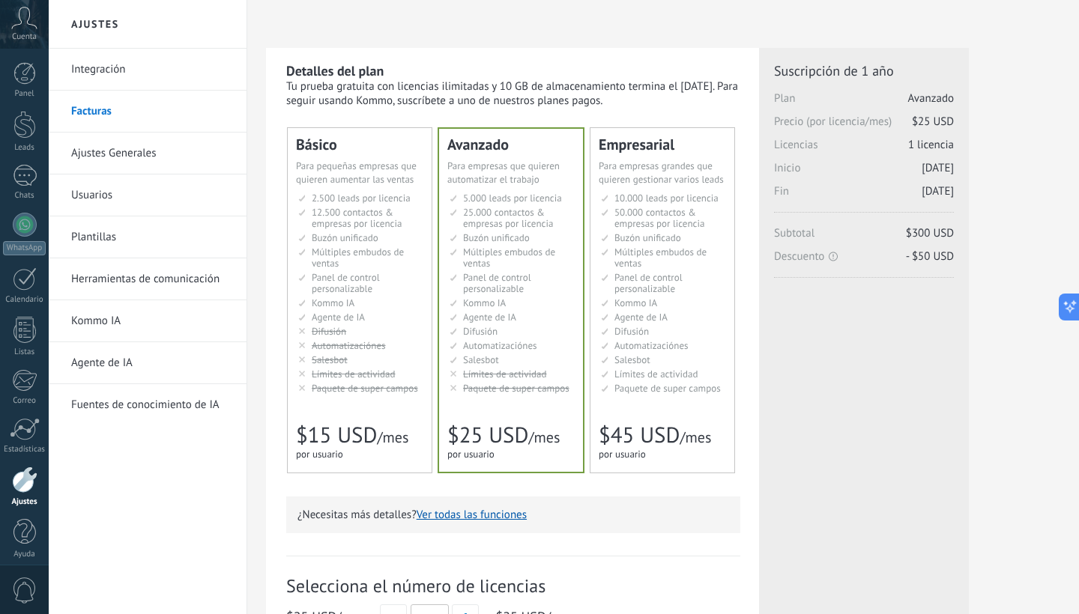
click at [112, 150] on link "Ajustes Generales" at bounding box center [151, 154] width 160 height 42
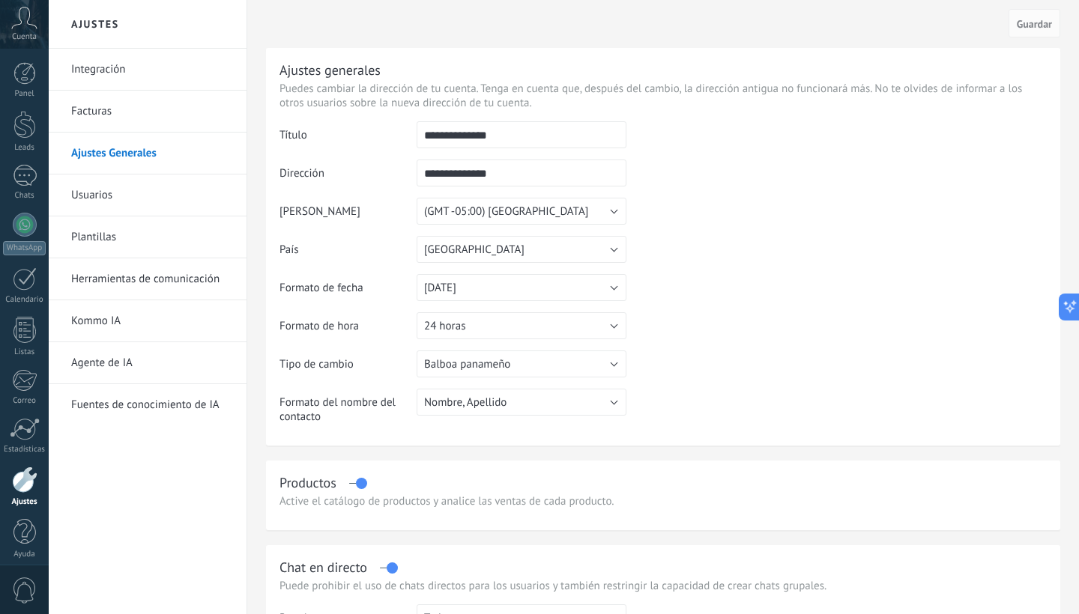
click at [100, 190] on link "Usuarios" at bounding box center [151, 196] width 160 height 42
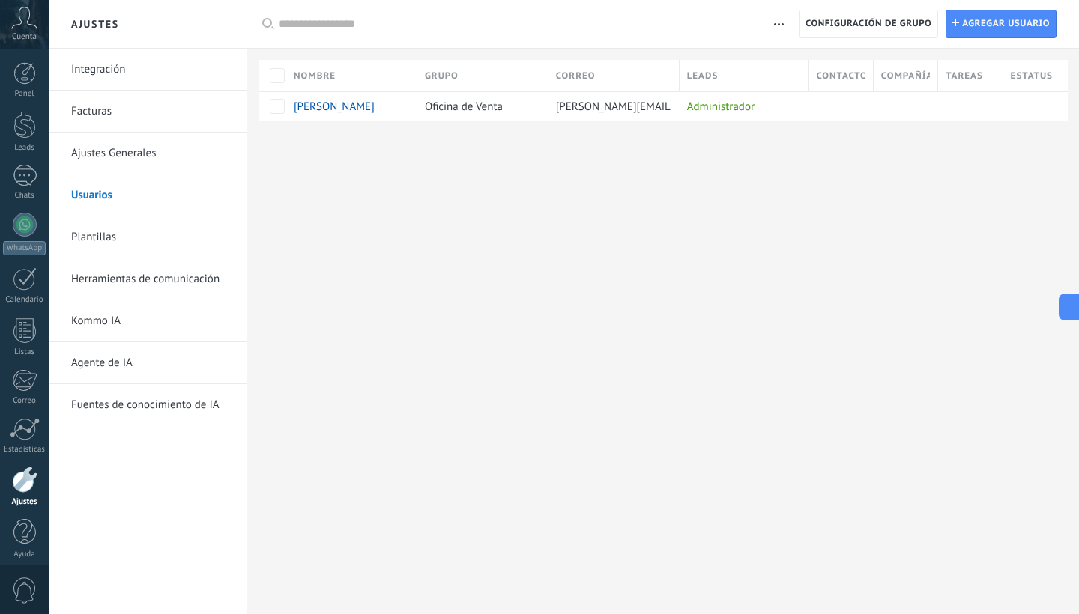
click at [100, 233] on link "Plantillas" at bounding box center [151, 238] width 160 height 42
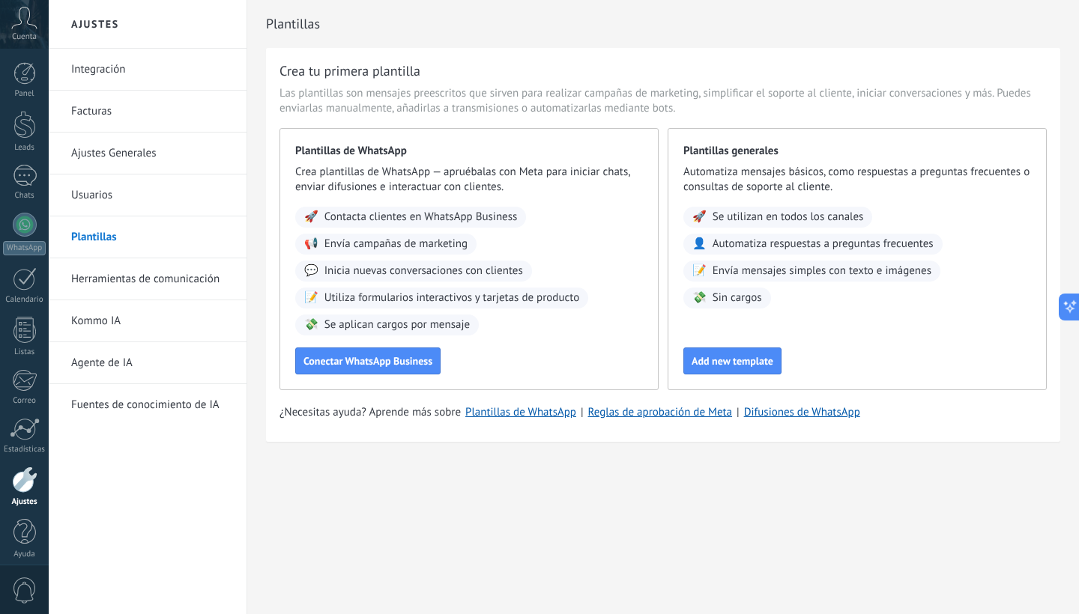
click at [104, 276] on link "Herramientas de comunicación" at bounding box center [151, 279] width 160 height 42
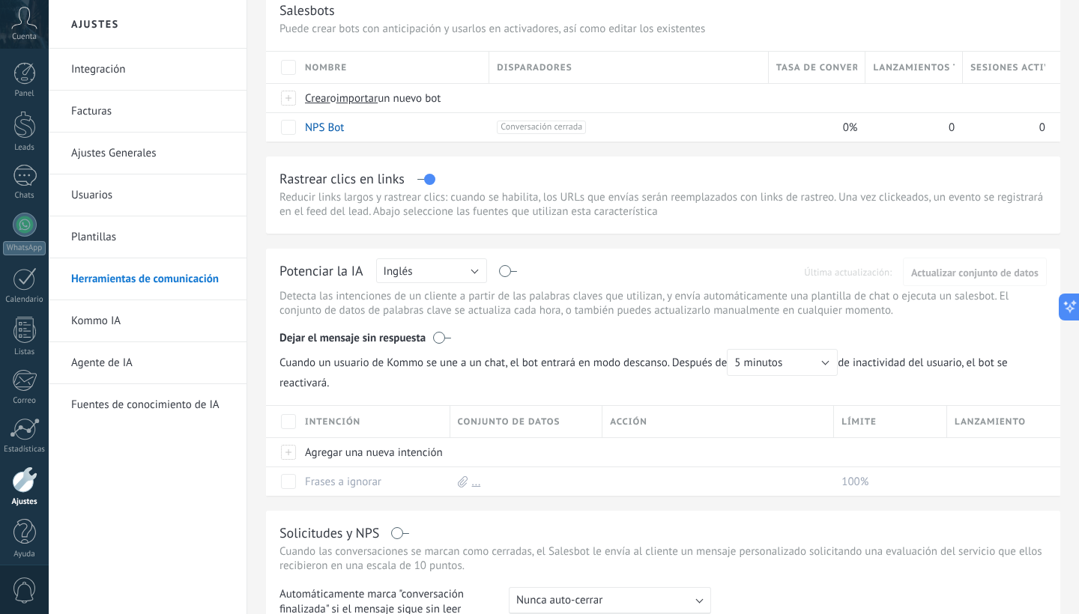
scroll to position [118, 0]
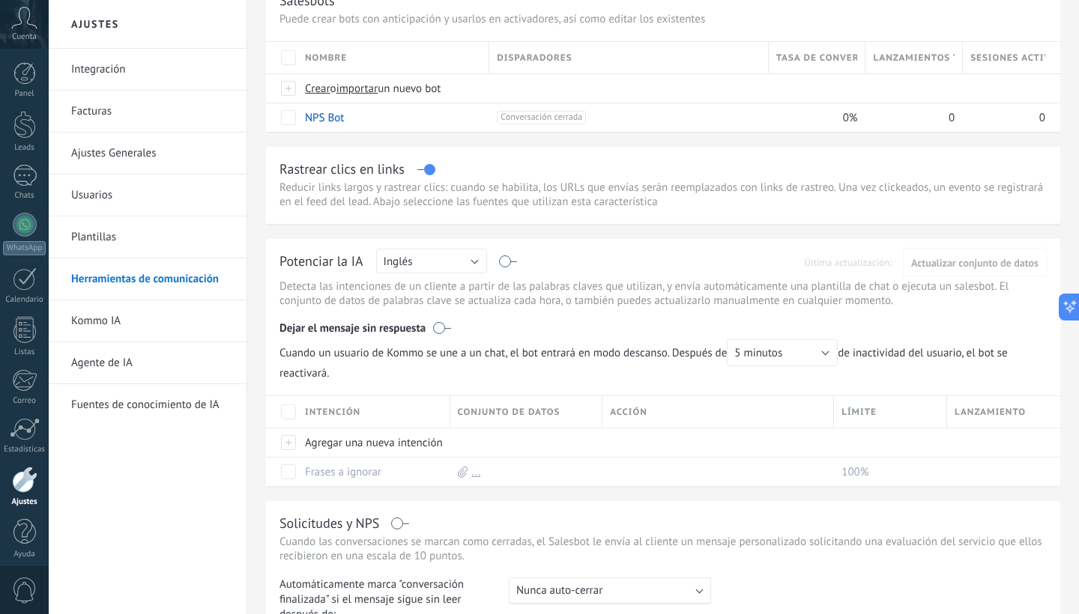
click at [462, 261] on button "Inglés" at bounding box center [431, 261] width 111 height 25
click at [414, 306] on span "Español" at bounding box center [424, 313] width 115 height 14
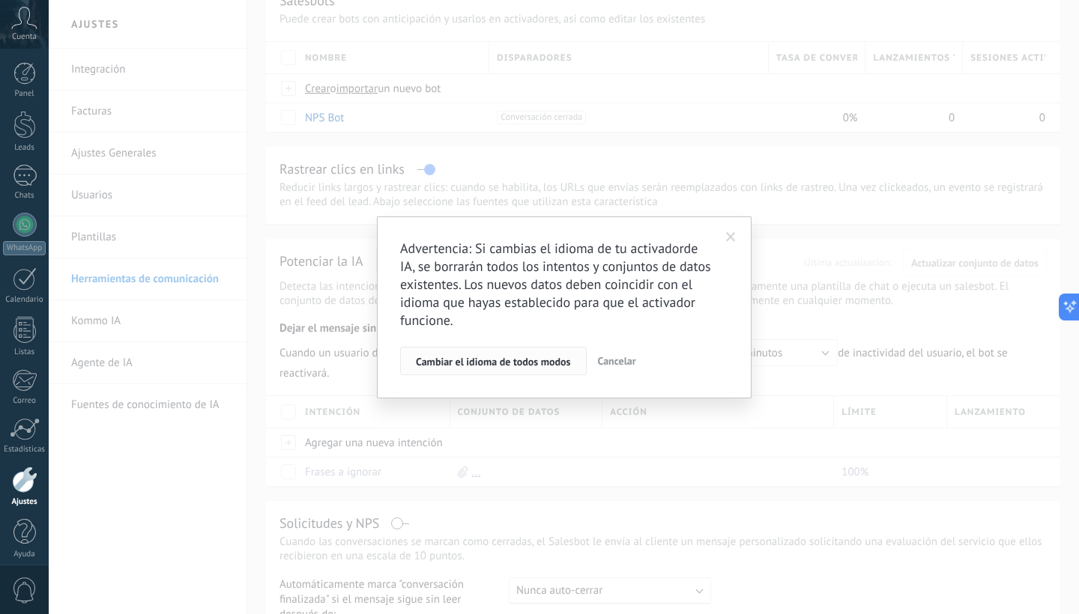
click at [524, 365] on span "Cambiar el idioma de todos modos" at bounding box center [493, 362] width 155 height 10
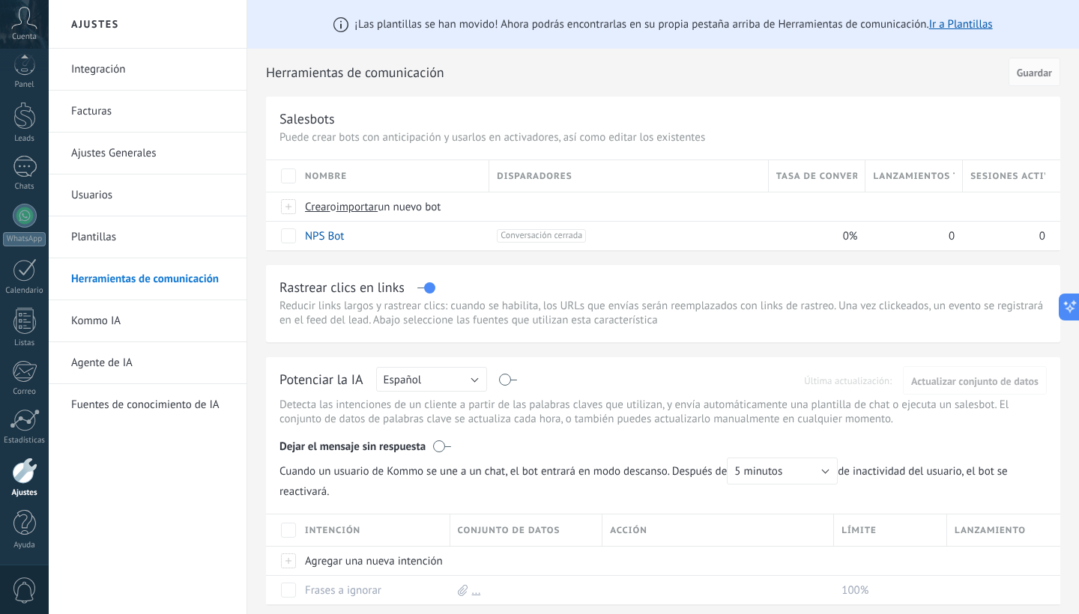
click at [115, 57] on link "Integración" at bounding box center [151, 70] width 160 height 42
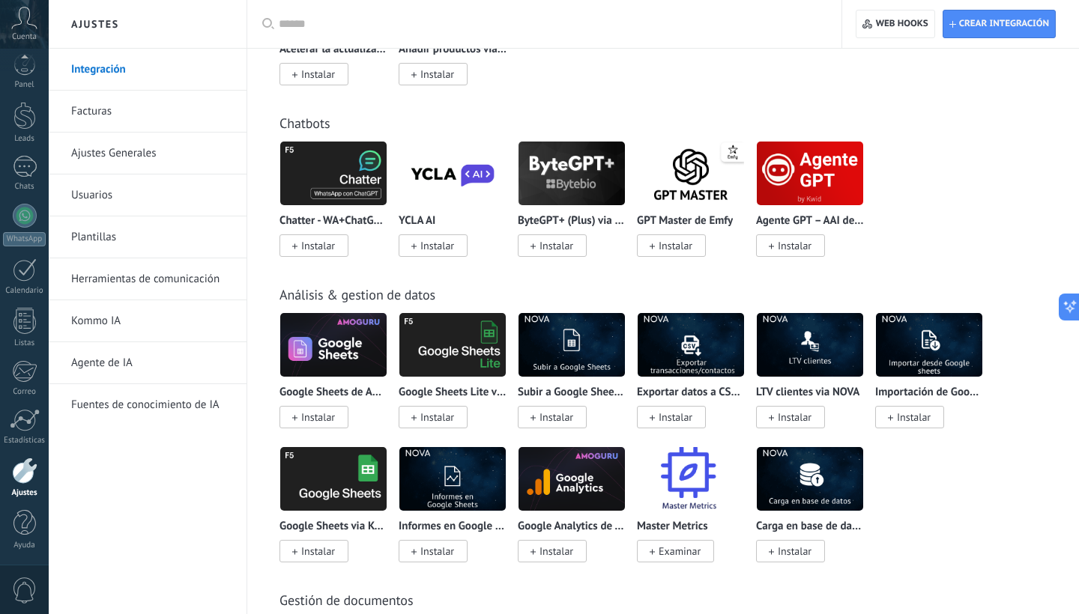
scroll to position [4180, 0]
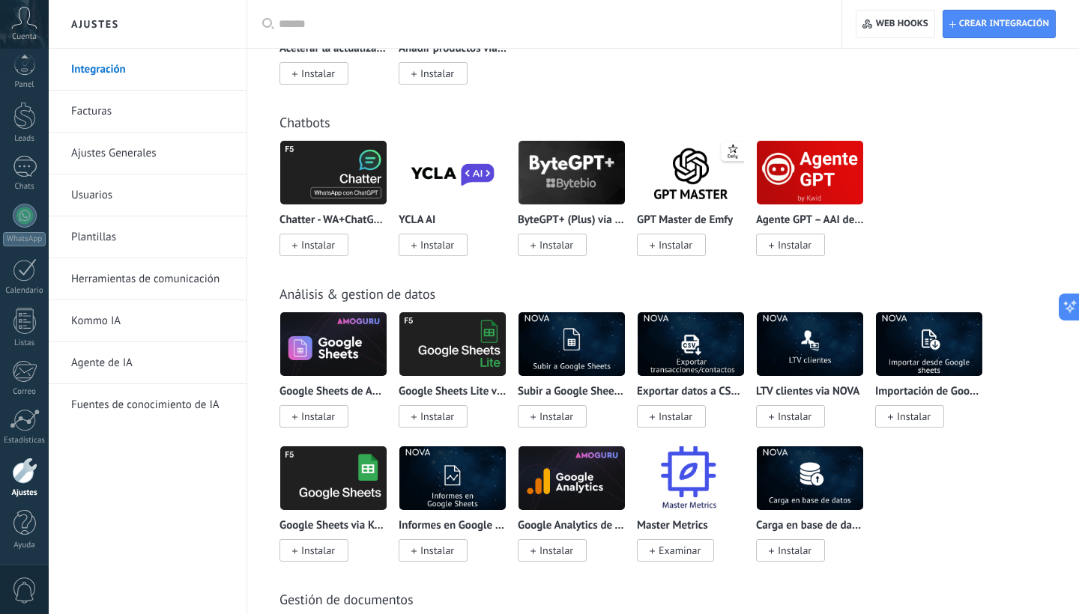
click at [450, 366] on img at bounding box center [452, 344] width 106 height 73
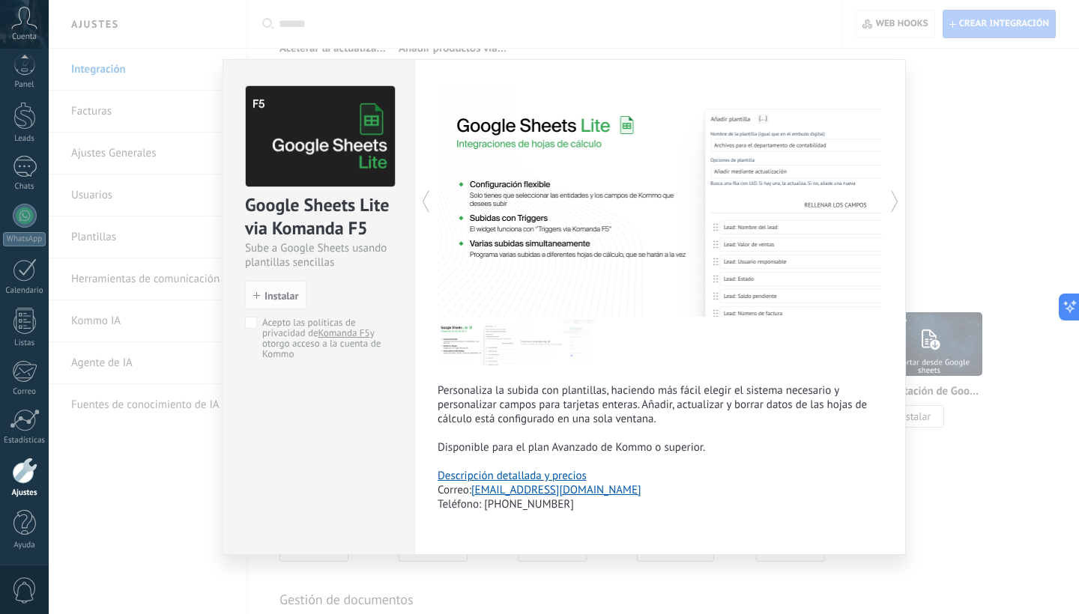
click at [969, 184] on div "Google Sheets Lite via Komanda F5 Sube a Google Sheets usando plantillas sencil…" at bounding box center [564, 307] width 1030 height 614
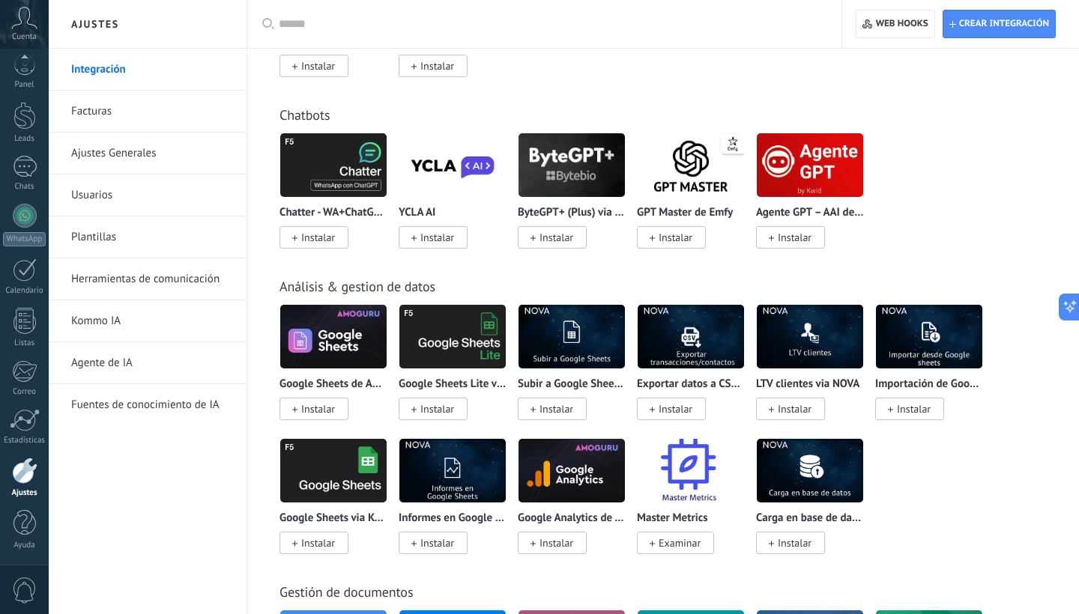
scroll to position [4189, 0]
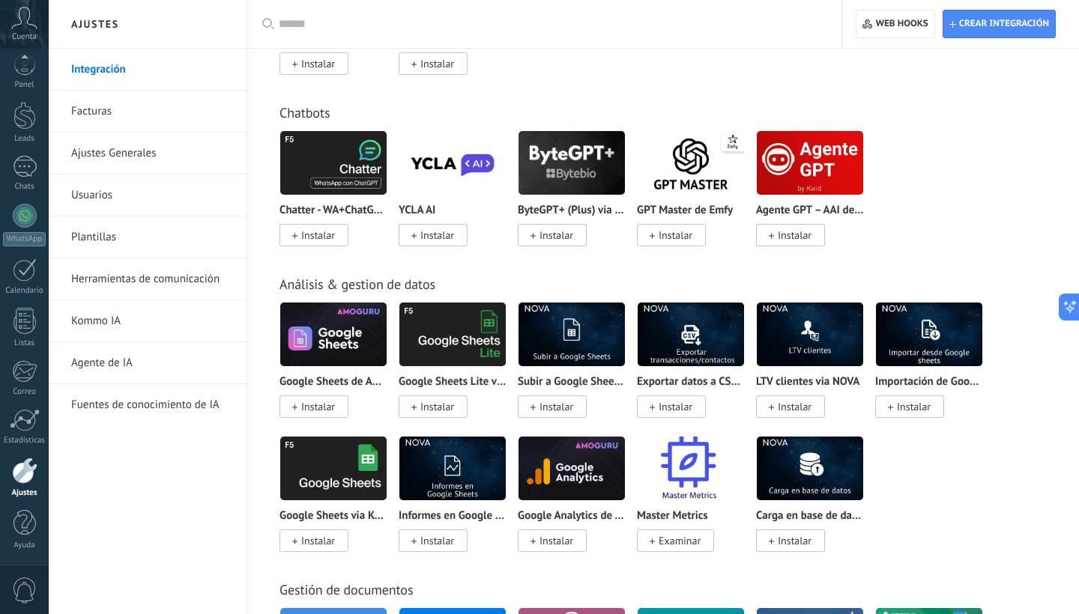
click at [352, 324] on img at bounding box center [333, 334] width 106 height 73
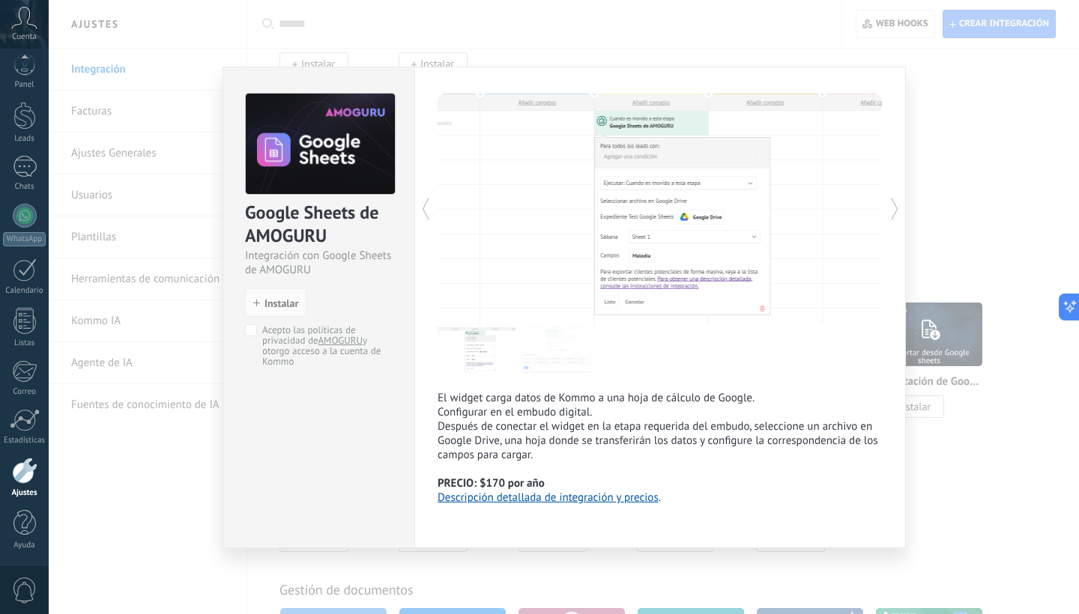
click at [1017, 183] on div "Google Sheets de AMOGURU Integración con Google Sheets de AMOGURU install Insta…" at bounding box center [564, 307] width 1030 height 614
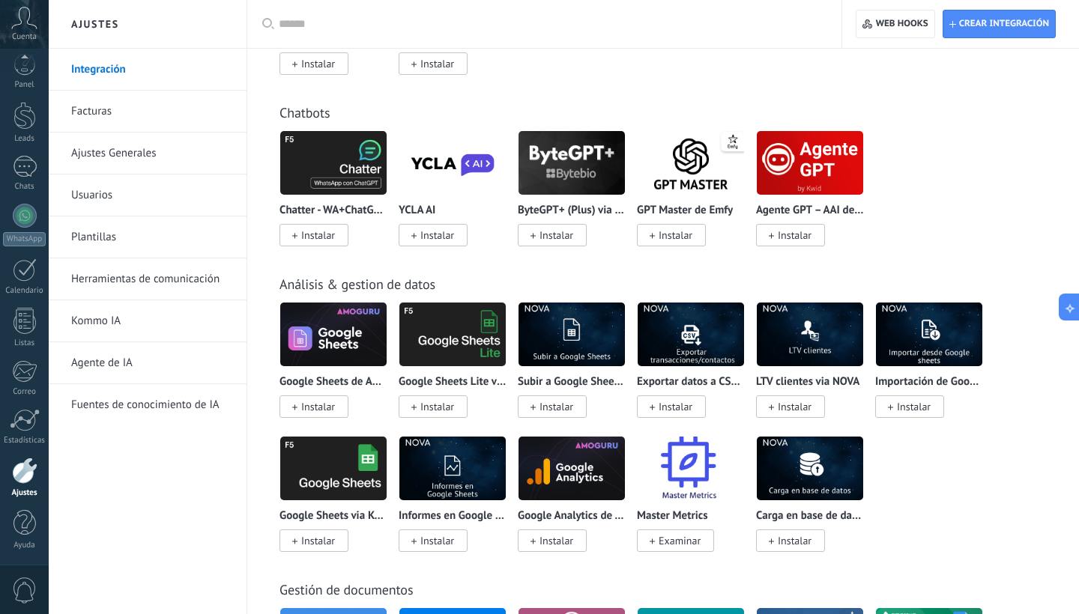
scroll to position [4264, 0]
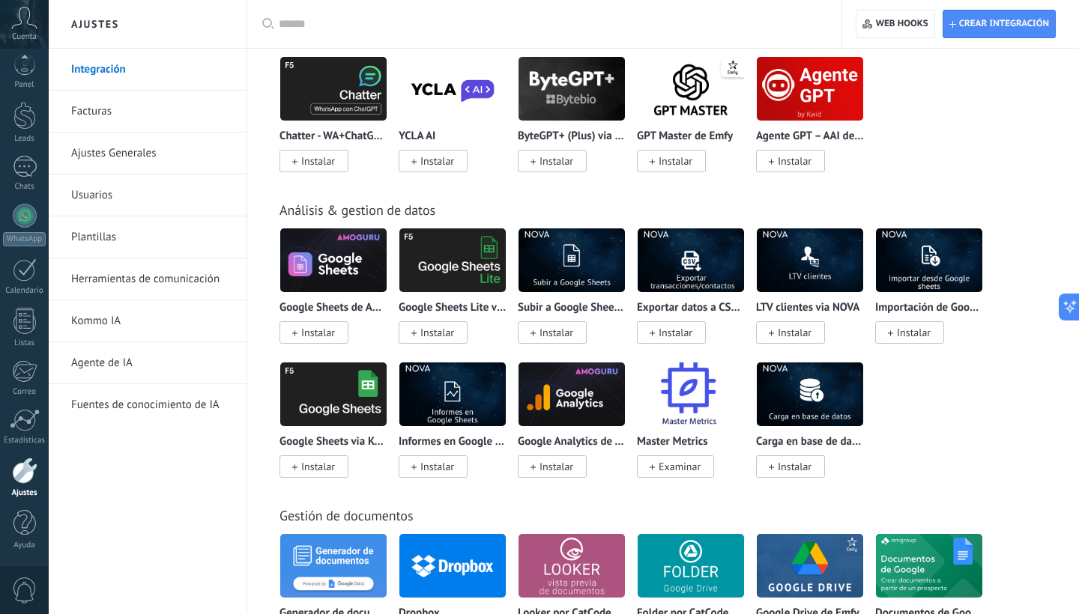
click at [327, 397] on img at bounding box center [333, 394] width 106 height 73
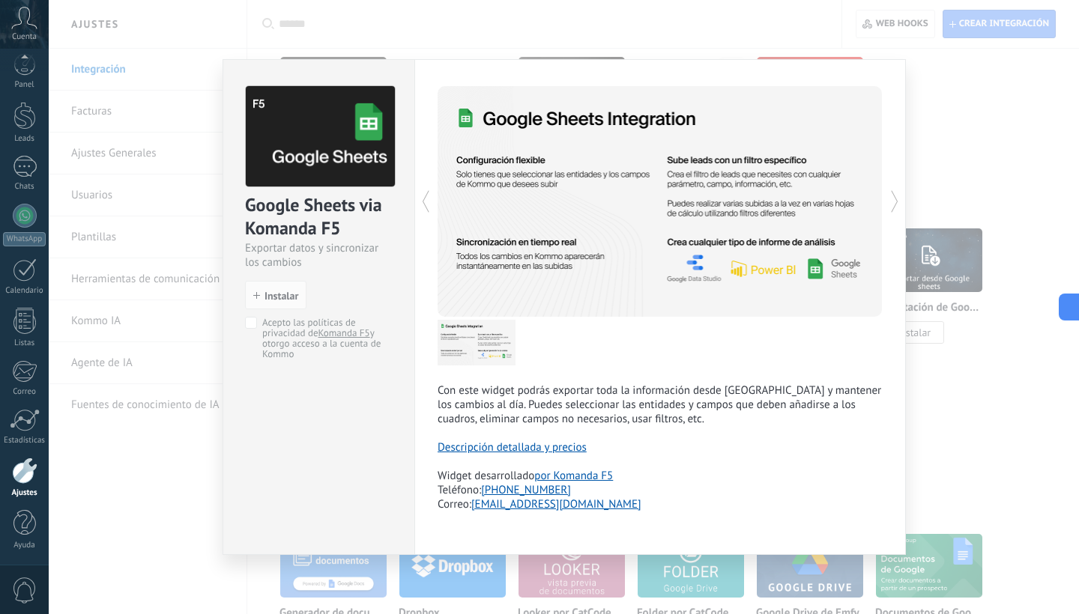
click at [981, 132] on div "Google Sheets via Komanda F5 Exportar datos y sincronizar los cambios install I…" at bounding box center [564, 307] width 1030 height 614
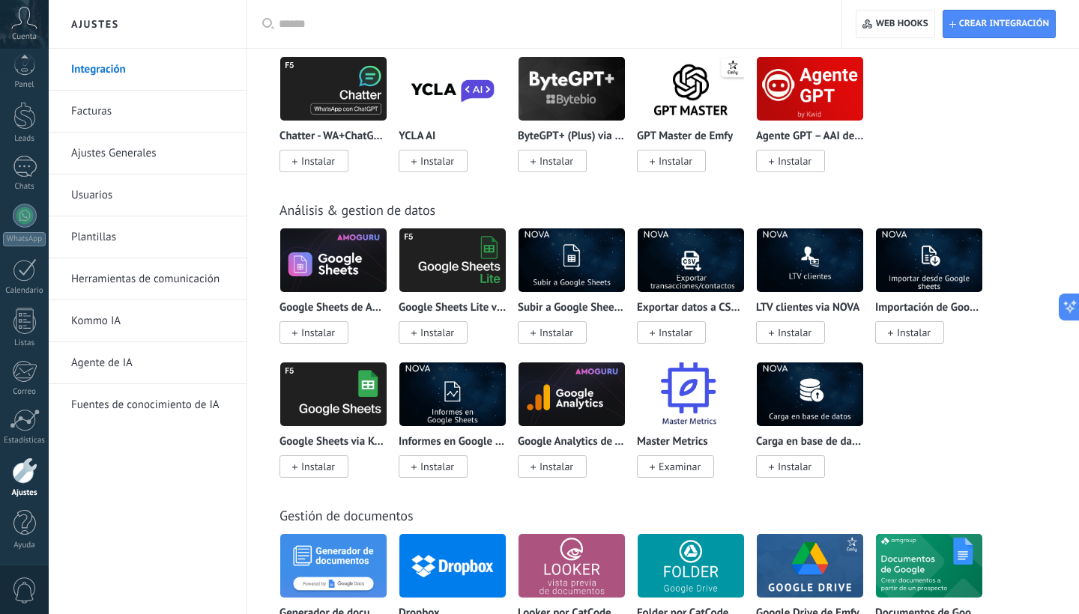
click at [906, 294] on div "Importación de Google tablas via NOVA Instalar" at bounding box center [929, 284] width 108 height 112
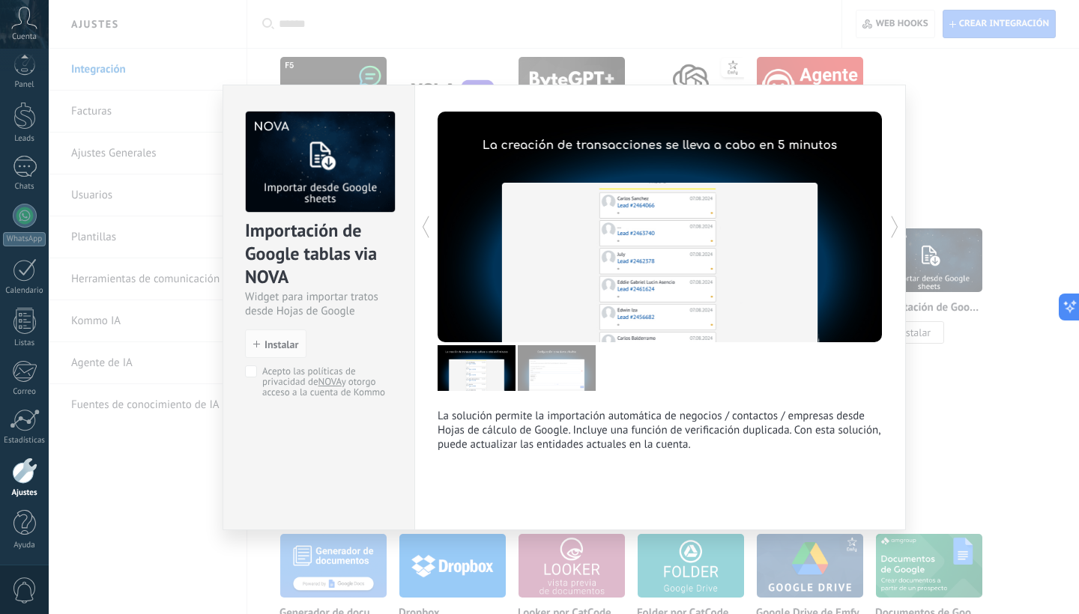
click at [1013, 112] on div "Importación de Google tablas via NOVA Widget para importar tratos desde Hojas d…" at bounding box center [564, 307] width 1030 height 614
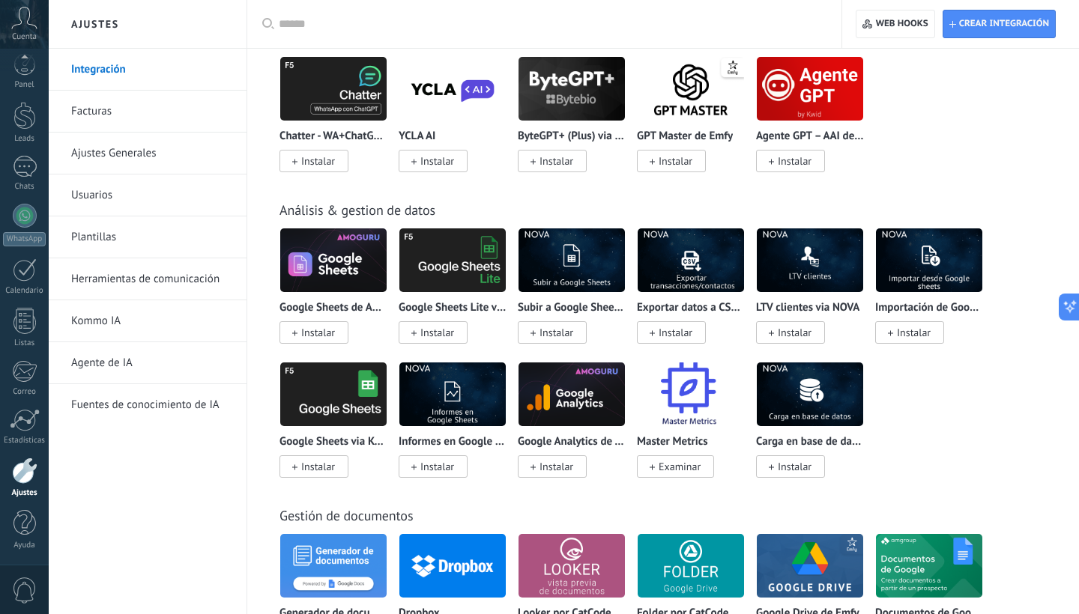
click at [844, 272] on img at bounding box center [810, 260] width 106 height 73
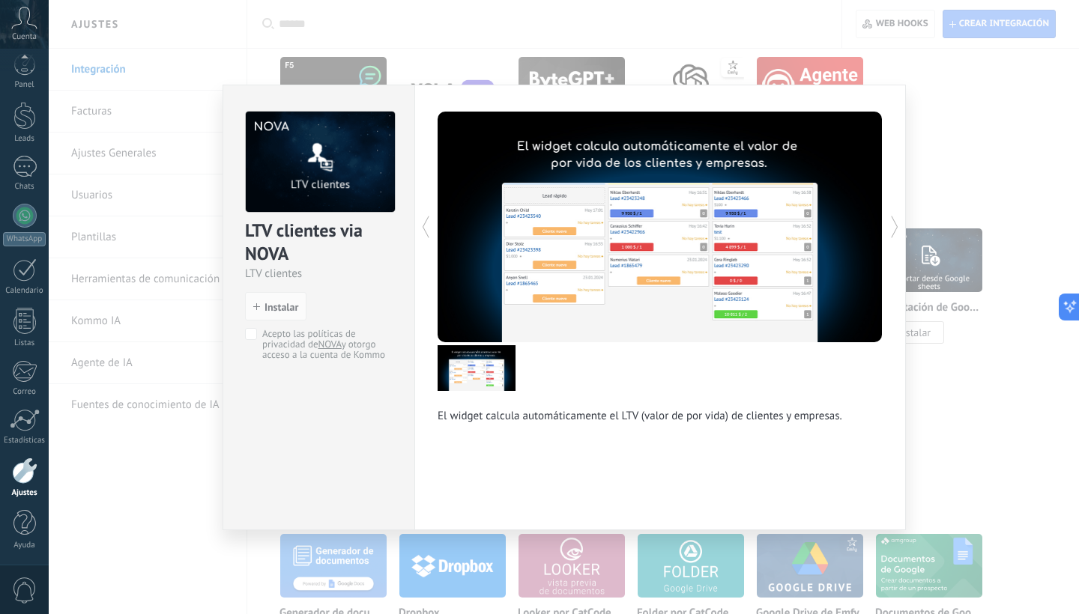
click at [974, 162] on div "LTV clientes via NOVA LTV clientes install Instalar Acepto las políticas de pri…" at bounding box center [564, 307] width 1030 height 614
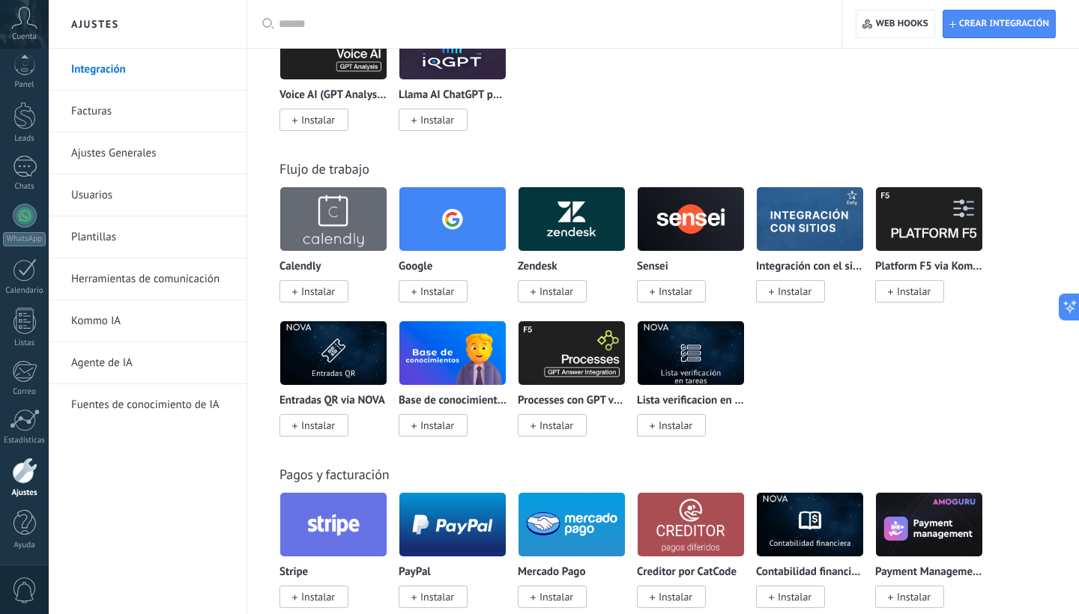
scroll to position [2299, 0]
click at [450, 208] on img at bounding box center [452, 219] width 106 height 73
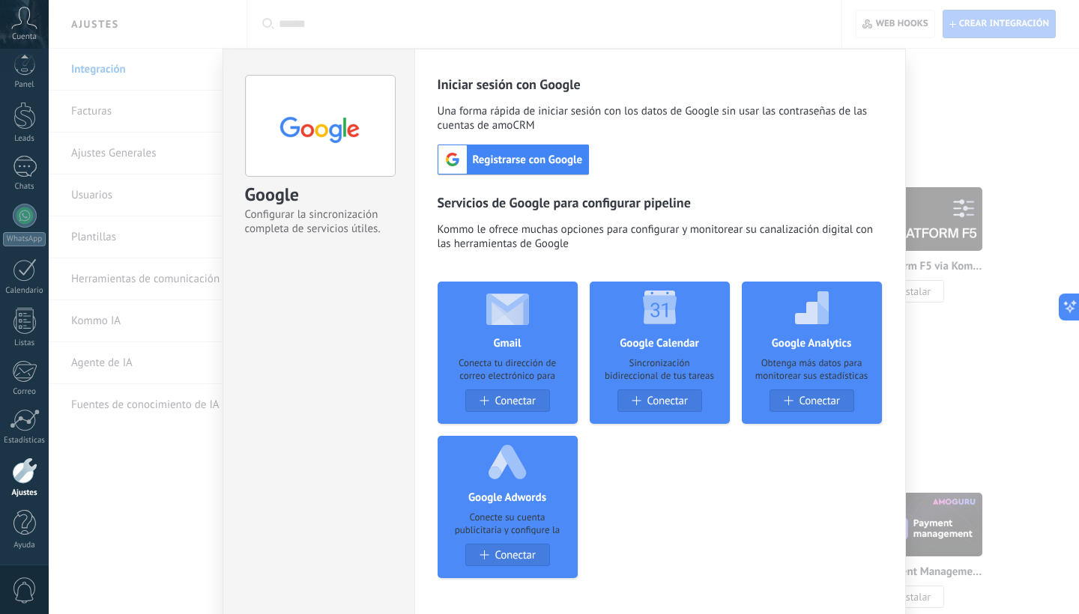
click at [970, 149] on div "Google Configurar la sincronización completa de servicios útiles. install Insta…" at bounding box center [564, 307] width 1030 height 614
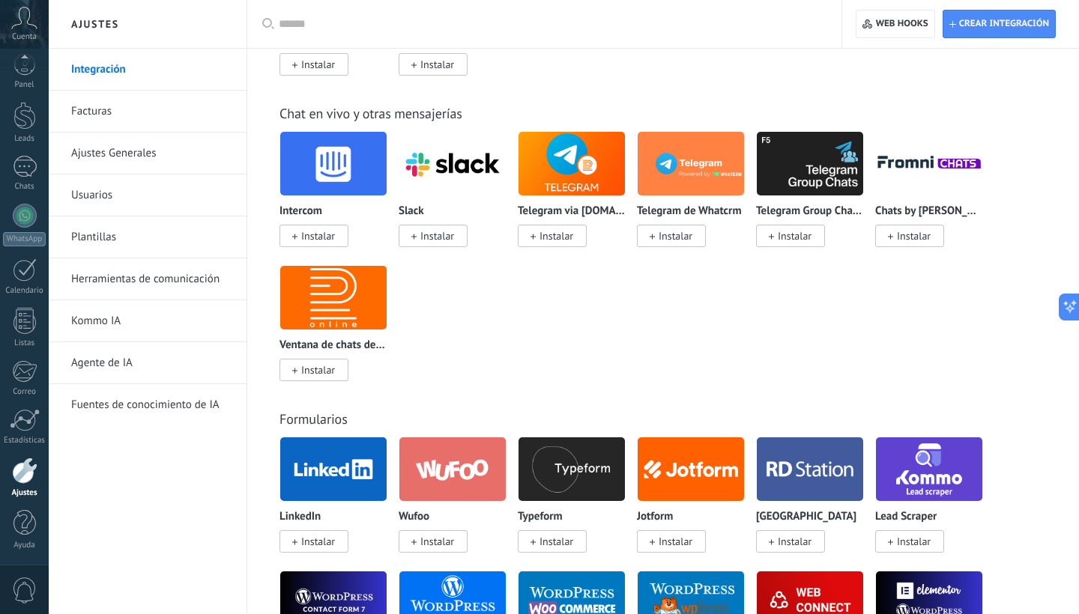
scroll to position [1050, 0]
